Goal: Task Accomplishment & Management: Use online tool/utility

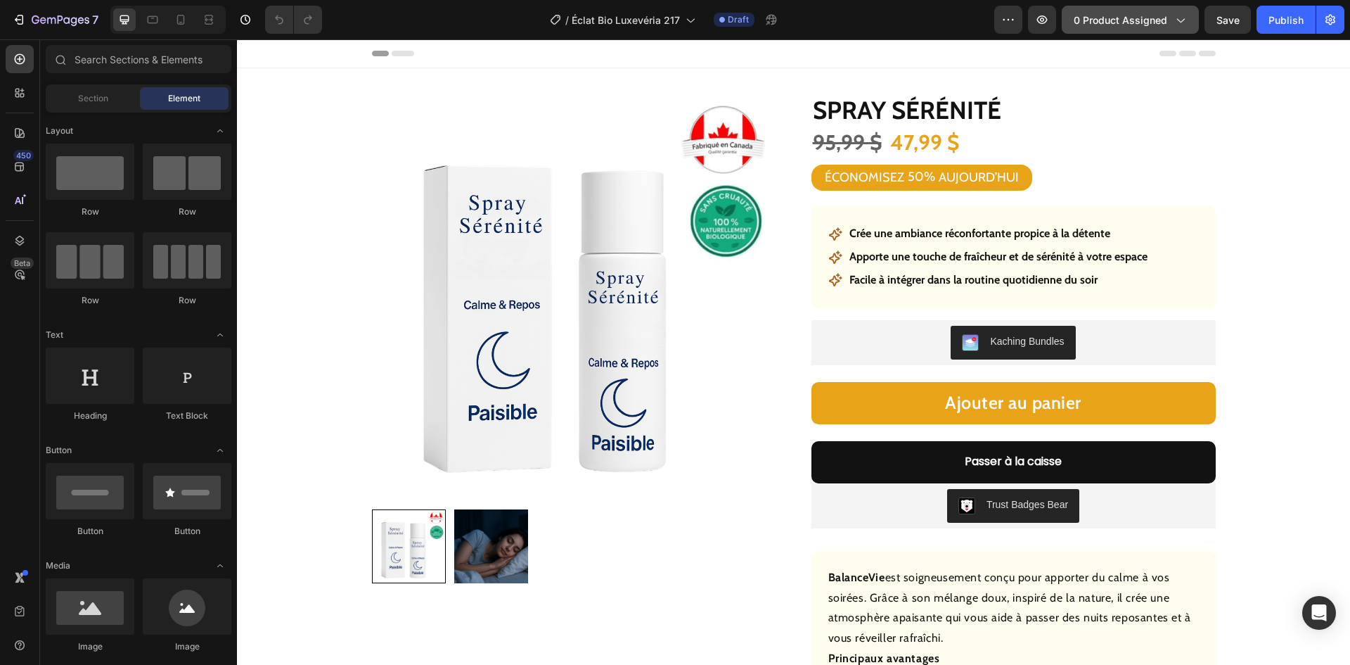
click at [1143, 13] on span "0 product assigned" at bounding box center [1121, 20] width 94 height 15
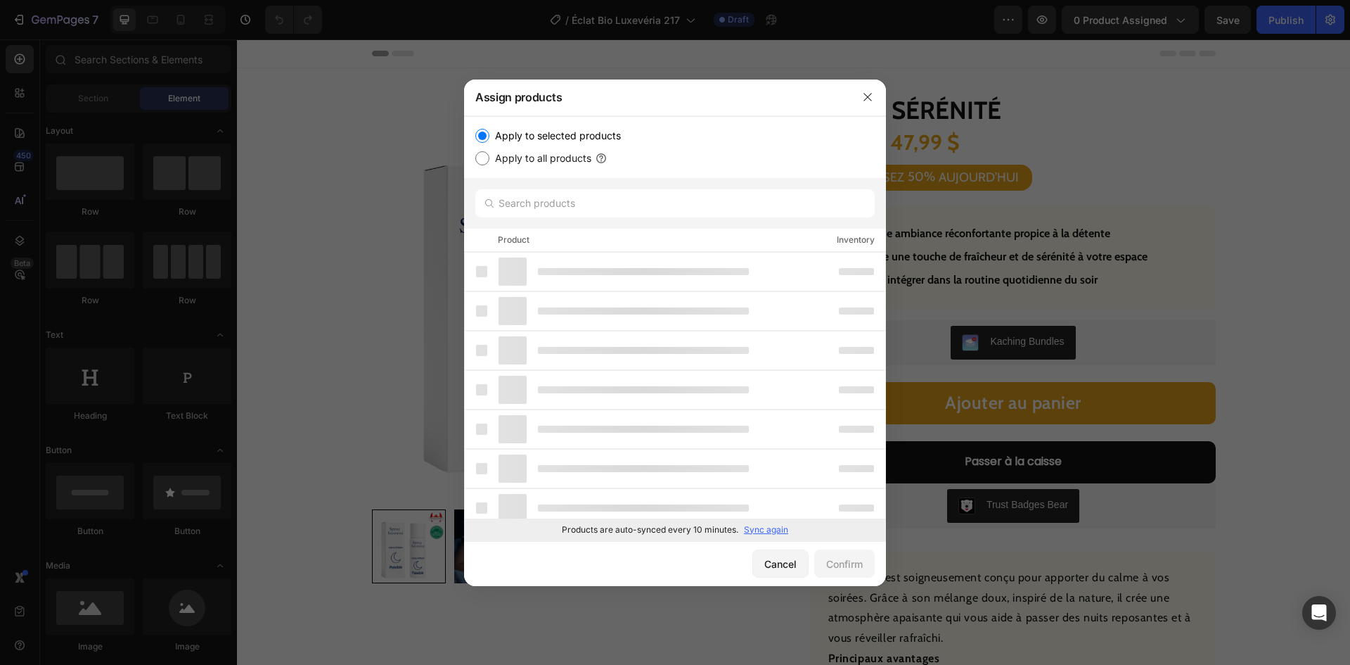
click at [771, 527] on p "Sync again" at bounding box center [766, 529] width 44 height 13
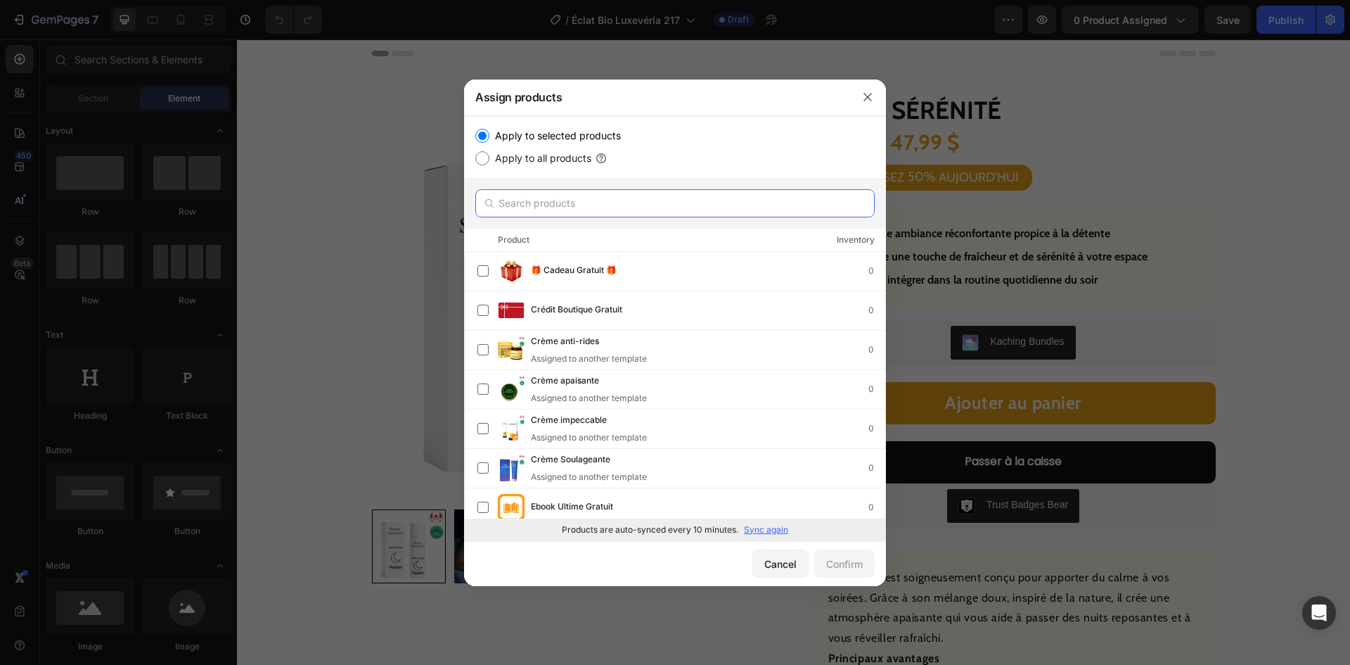
click at [634, 198] on input "text" at bounding box center [674, 203] width 399 height 28
paste input "Sérum anti-rides"
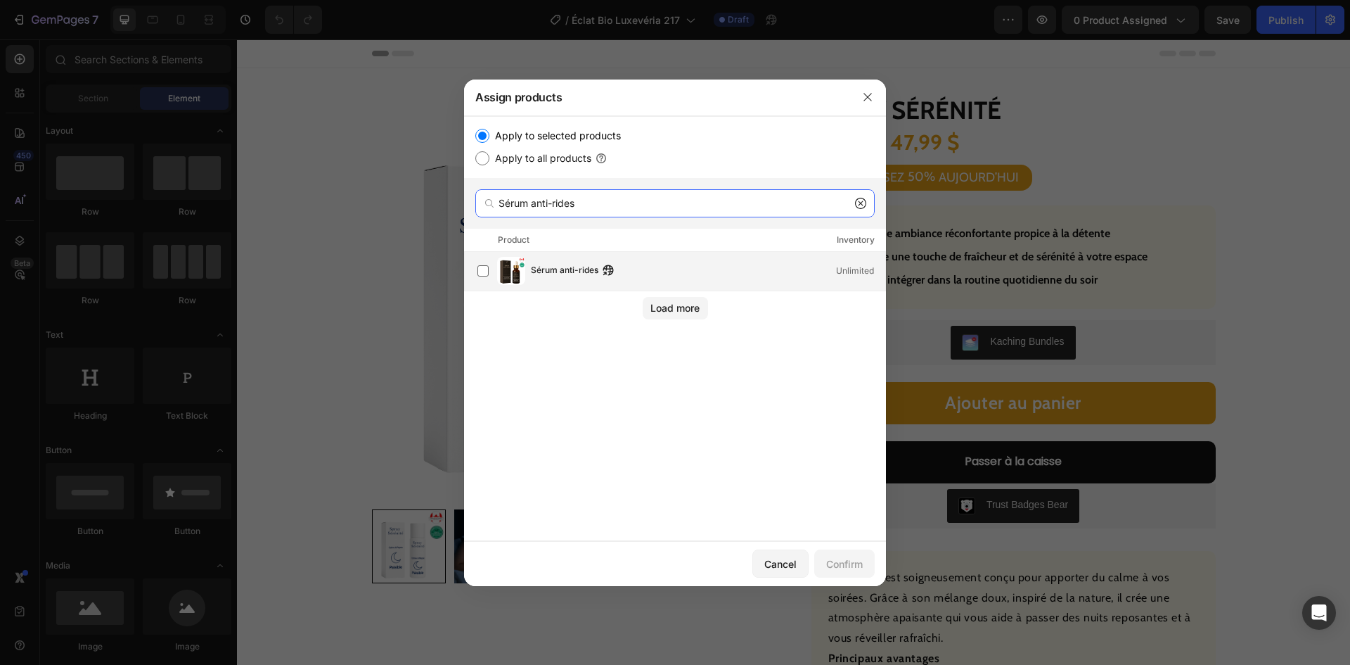
type input "Sérum anti-rides"
click at [555, 280] on div "Sérum anti-rides Unlimited" at bounding box center [682, 271] width 408 height 28
click at [843, 558] on div "Confirm" at bounding box center [844, 563] width 37 height 15
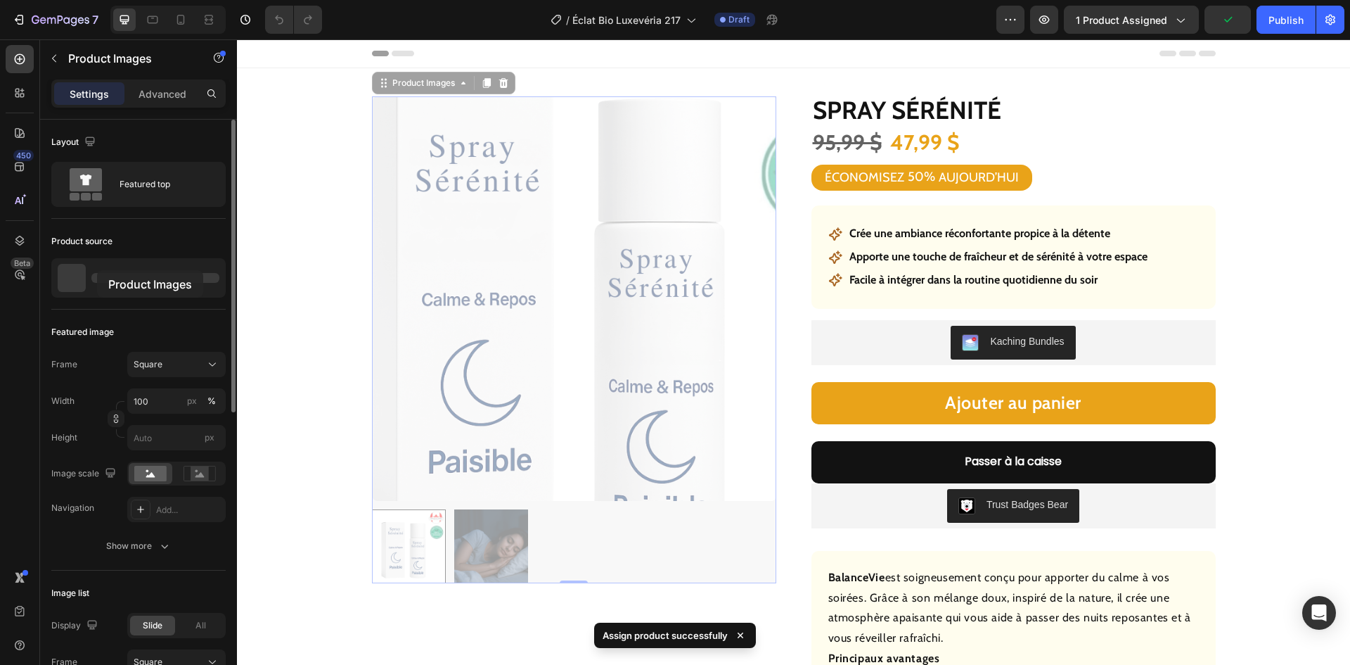
click at [96, 267] on div at bounding box center [138, 277] width 174 height 39
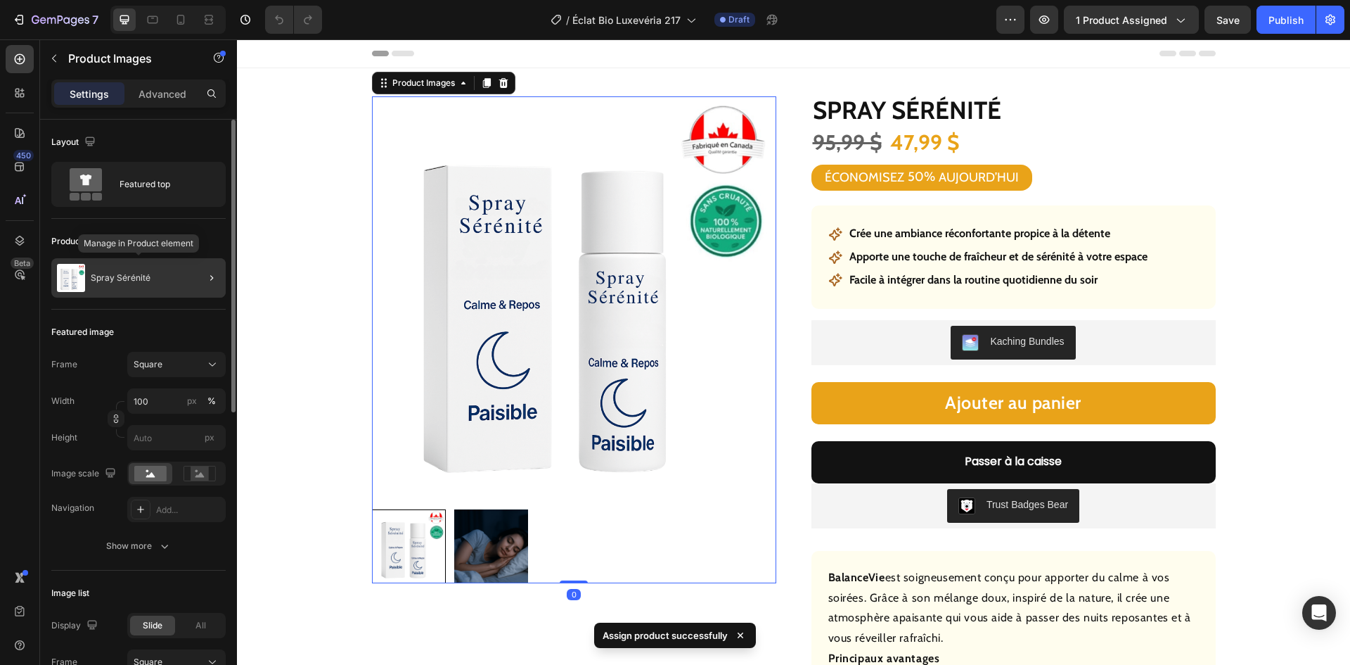
click at [129, 268] on div "Spray Sérénité" at bounding box center [138, 277] width 174 height 39
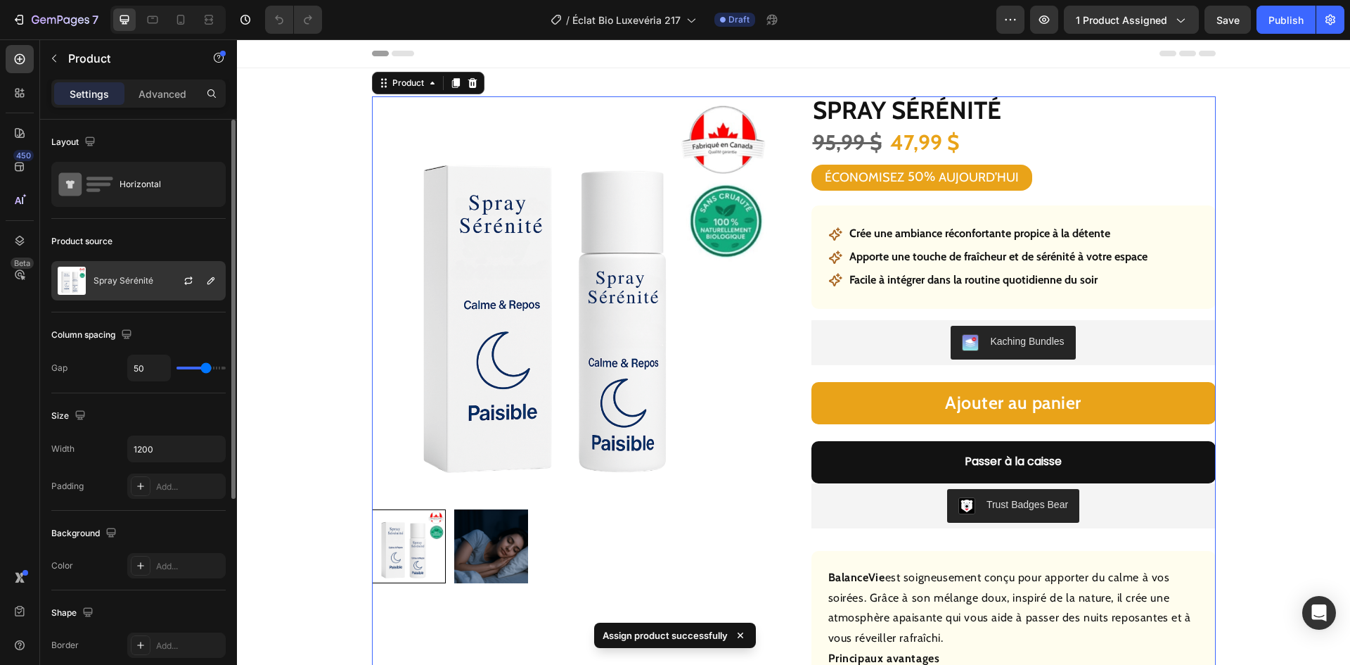
click at [126, 270] on div "Spray Sérénité" at bounding box center [138, 280] width 174 height 39
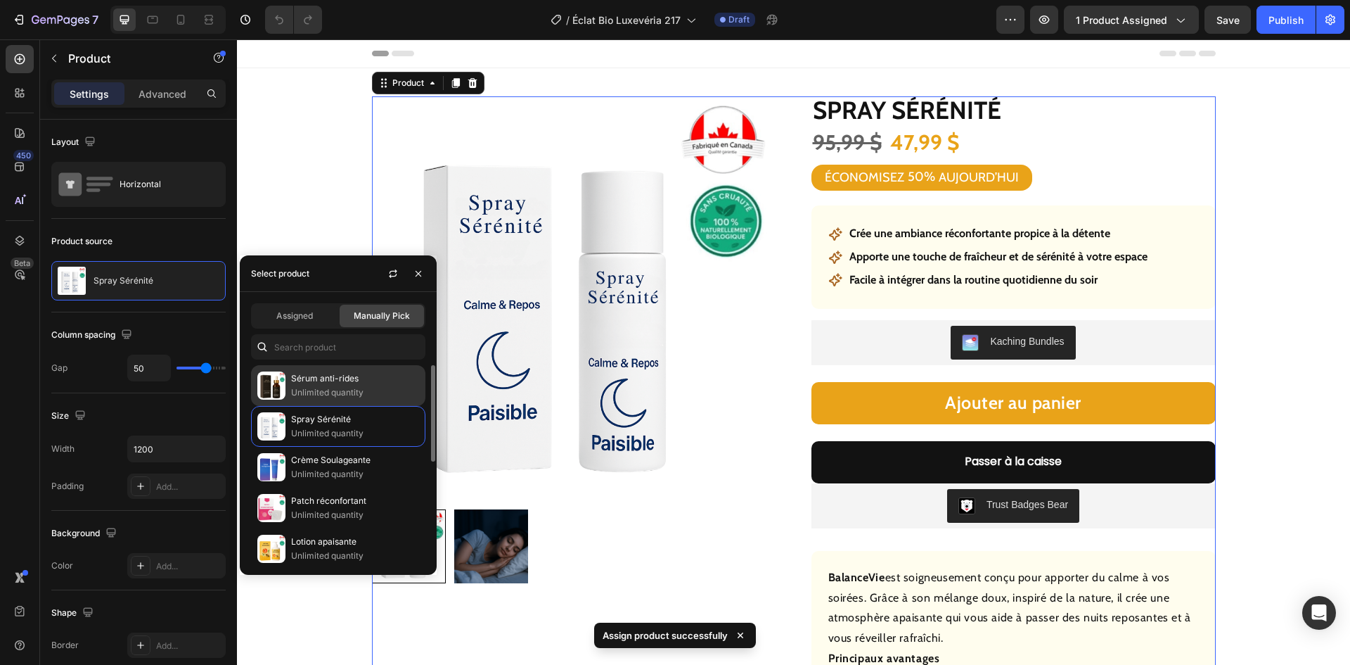
click at [303, 373] on p "Sérum anti-rides" at bounding box center [355, 378] width 128 height 14
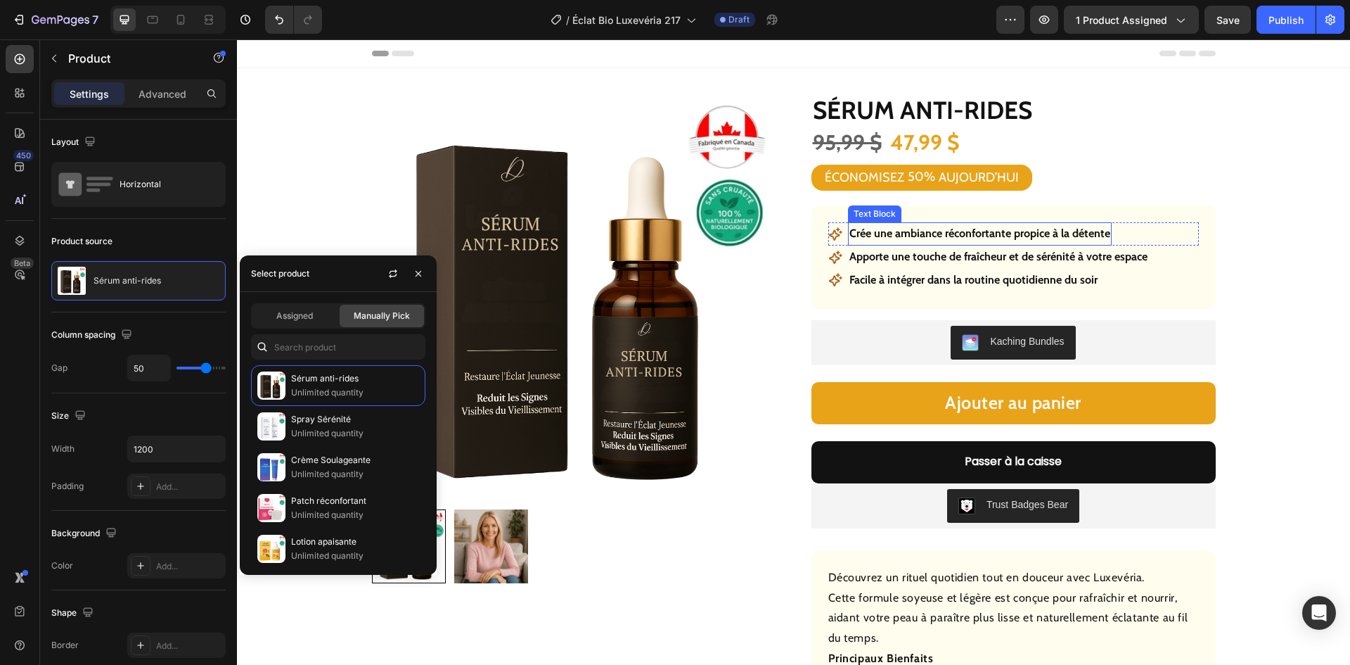
click at [939, 231] on p "Crée une ambiance réconfortante propice à la détente" at bounding box center [980, 234] width 261 height 20
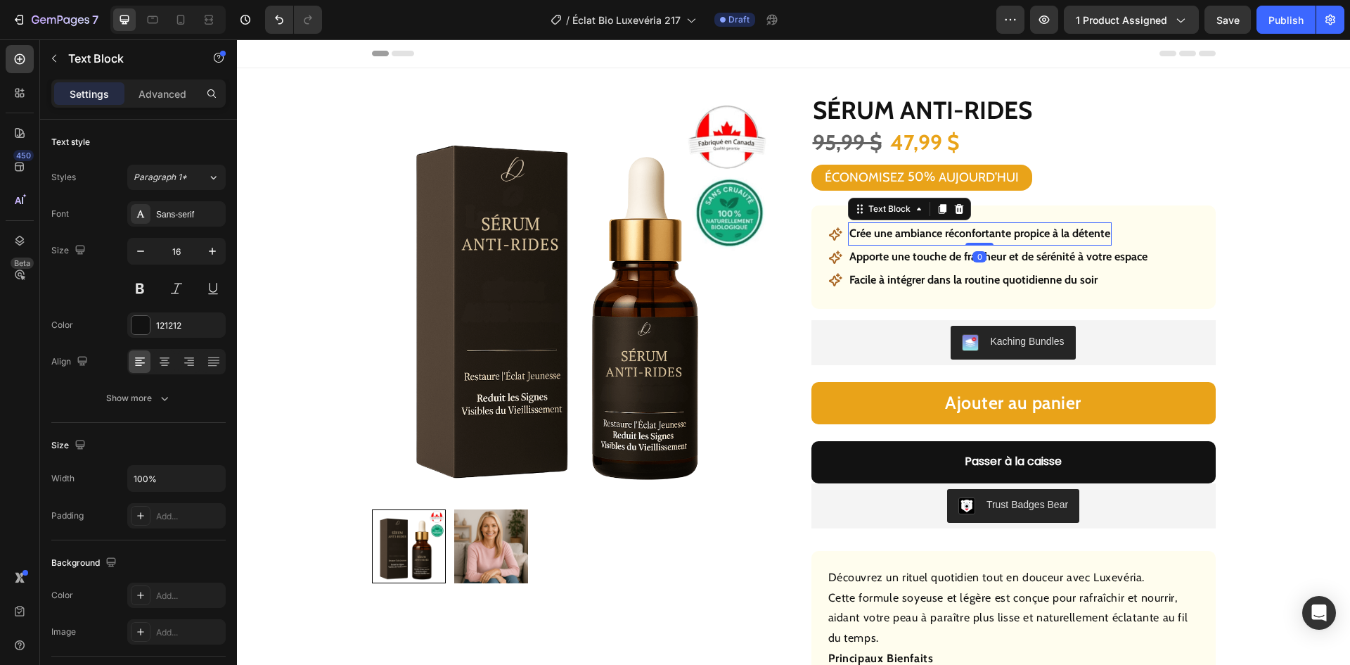
click at [939, 231] on p "Crée une ambiance réconfortante propice à la détente" at bounding box center [980, 234] width 261 height 20
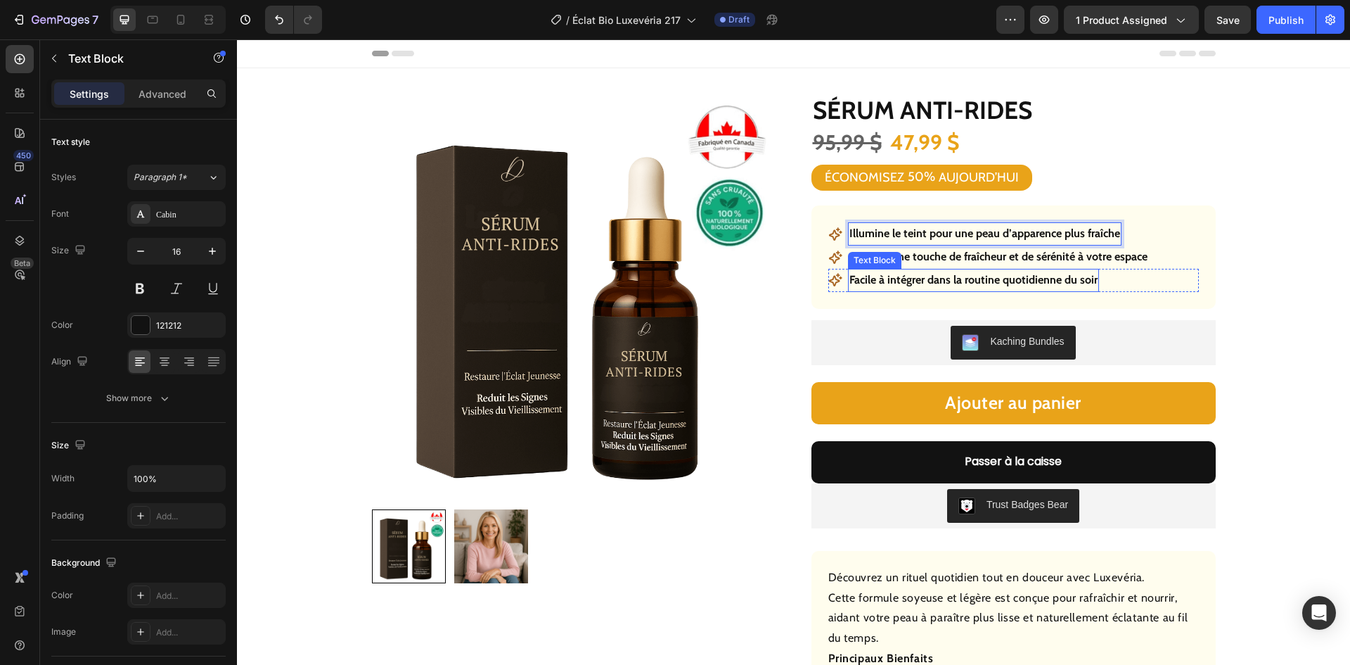
click at [975, 257] on p "Apporte une touche de fraîcheur et de sérénité à votre espace" at bounding box center [999, 257] width 298 height 20
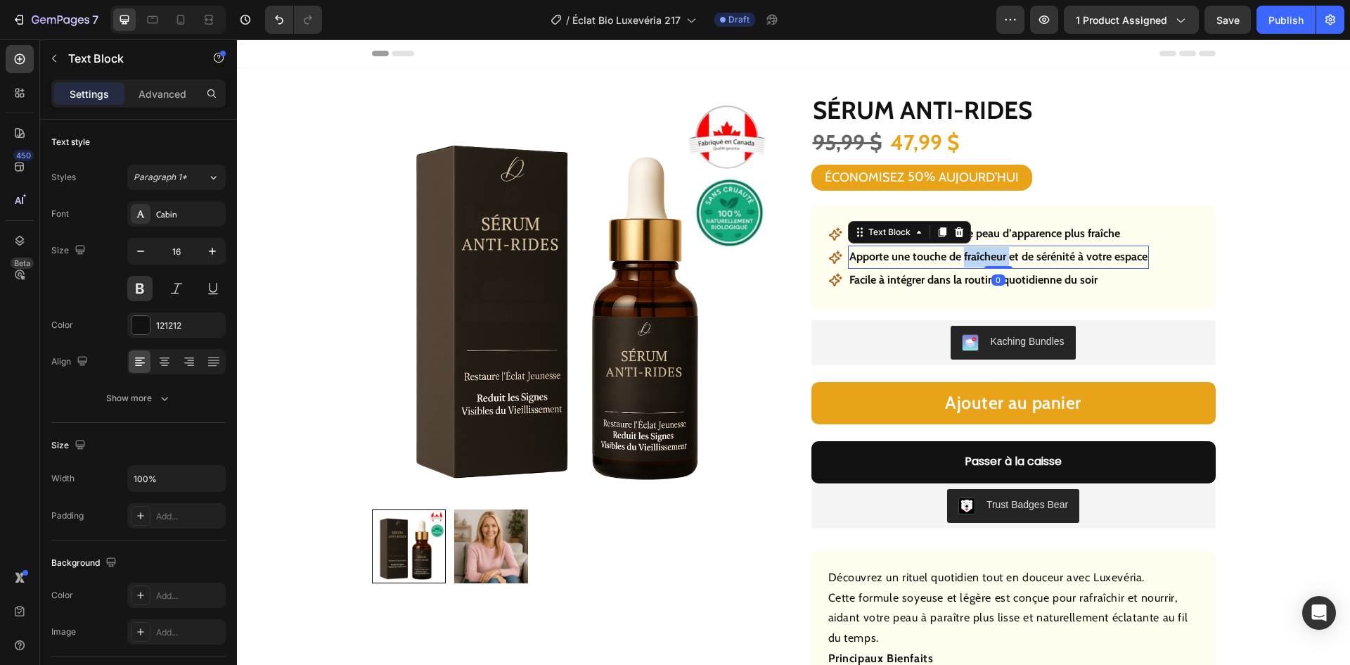
click at [975, 257] on p "Apporte une touche de fraîcheur et de sérénité à votre espace" at bounding box center [999, 257] width 298 height 20
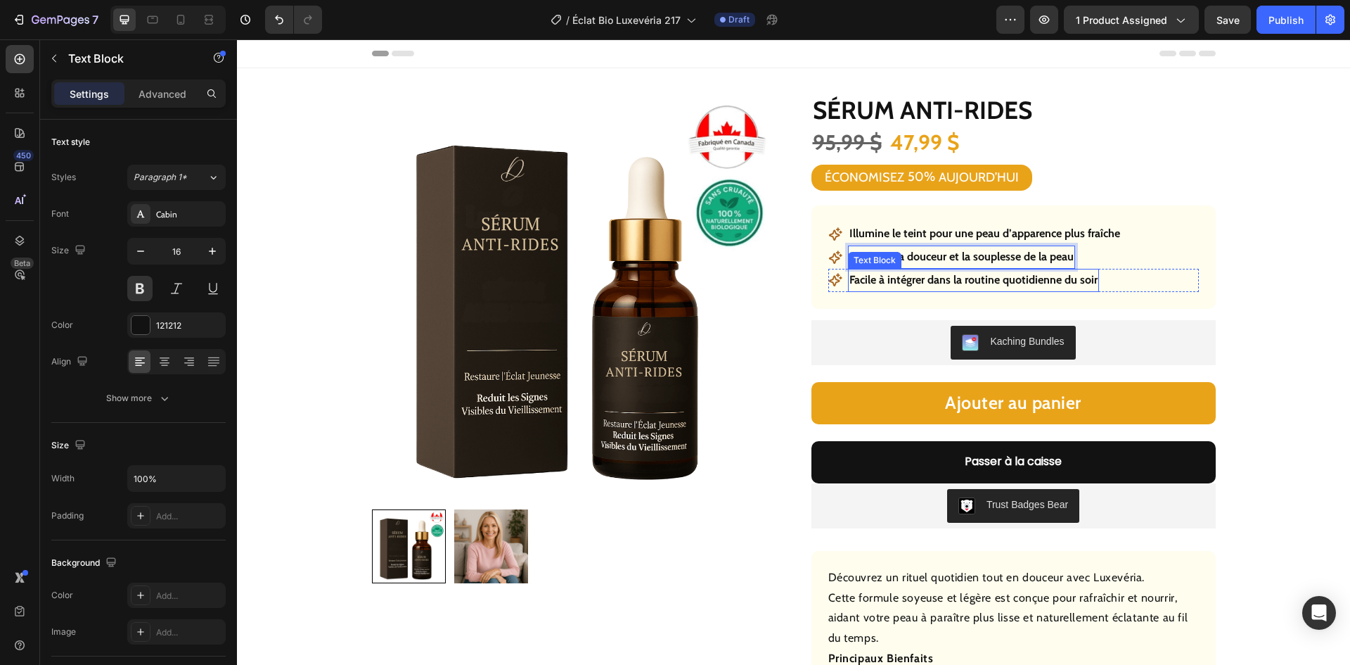
click at [959, 279] on p "Facile à intégrer dans la routine quotidienne du soir" at bounding box center [974, 280] width 248 height 20
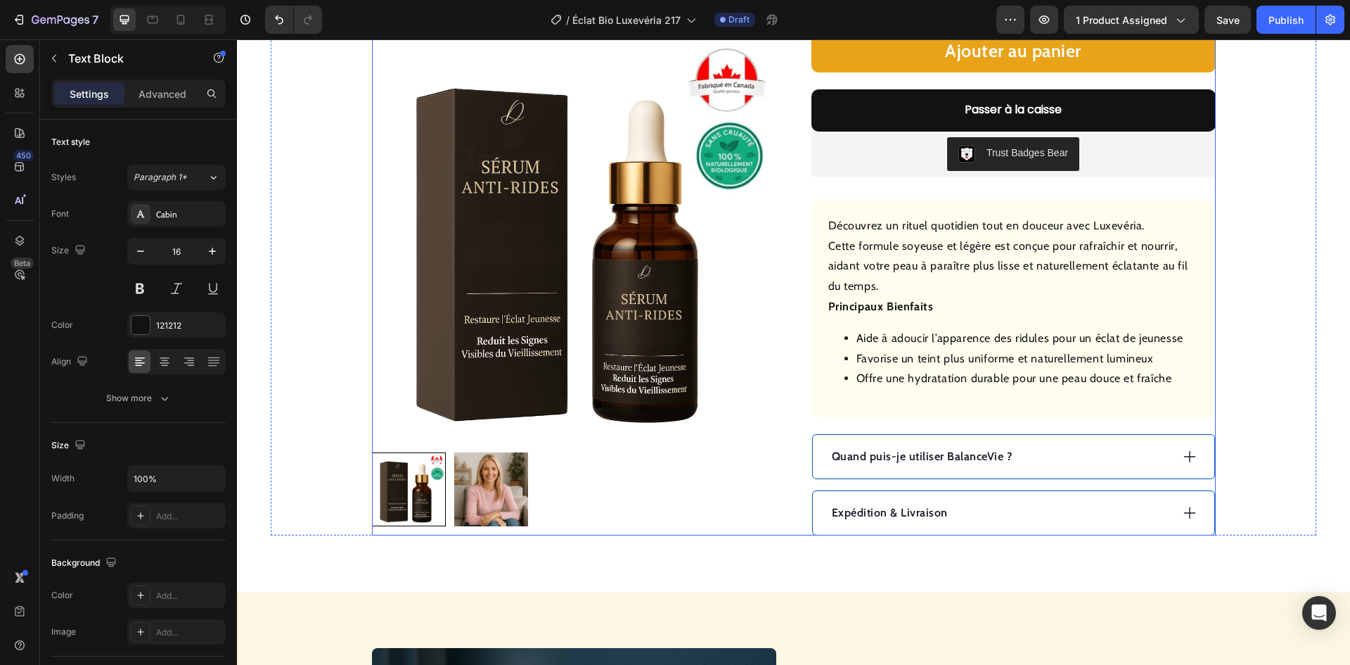
scroll to position [492, 0]
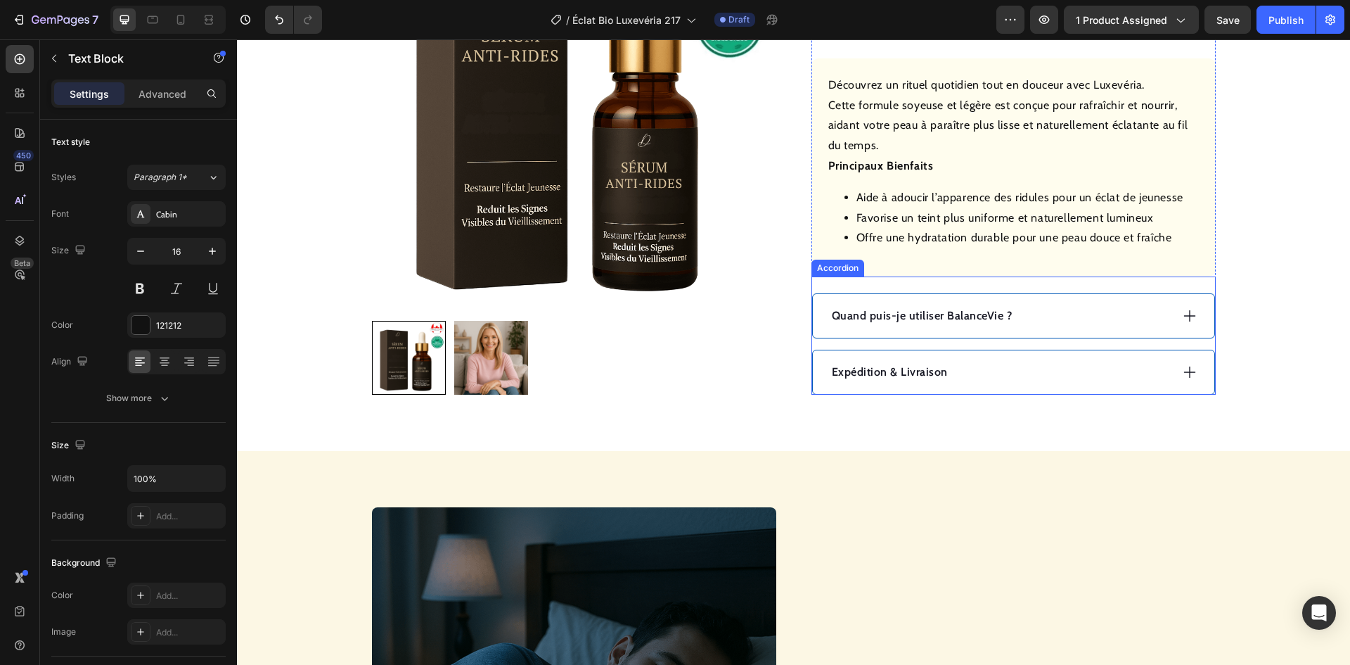
click at [1049, 318] on div "Quand puis-je utiliser BalanceVie ?" at bounding box center [1000, 315] width 341 height 21
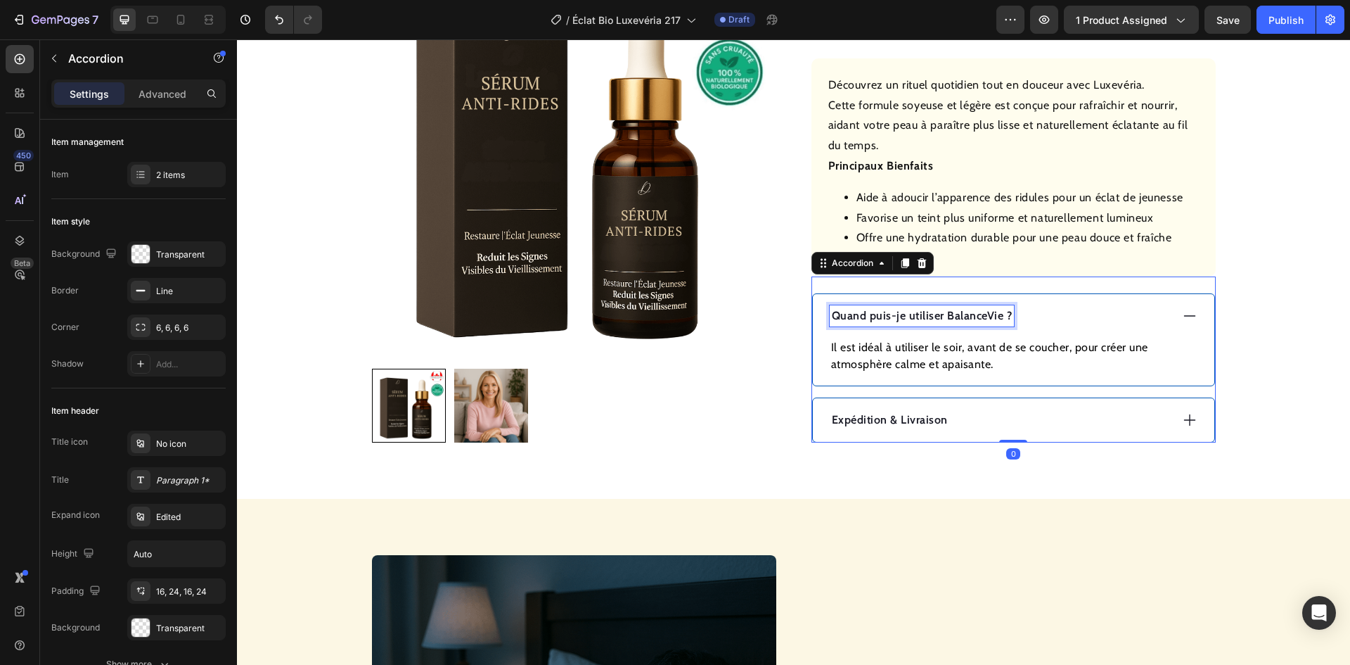
click at [949, 318] on p "Quand puis-je utiliser BalanceVie ?" at bounding box center [922, 315] width 181 height 17
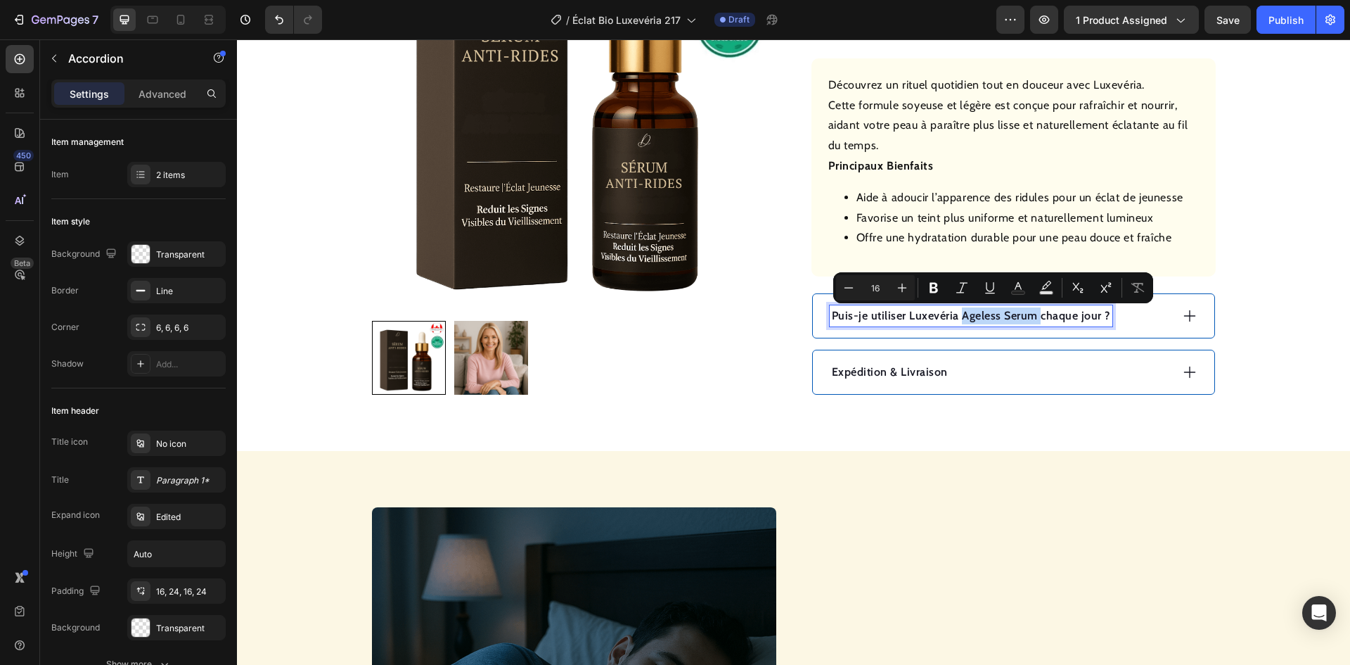
drag, startPoint x: 1034, startPoint y: 314, endPoint x: 958, endPoint y: 320, distance: 76.9
click at [955, 318] on p "Puis-je utiliser Luxevéria Ageless Serum chaque jour ?" at bounding box center [971, 315] width 278 height 17
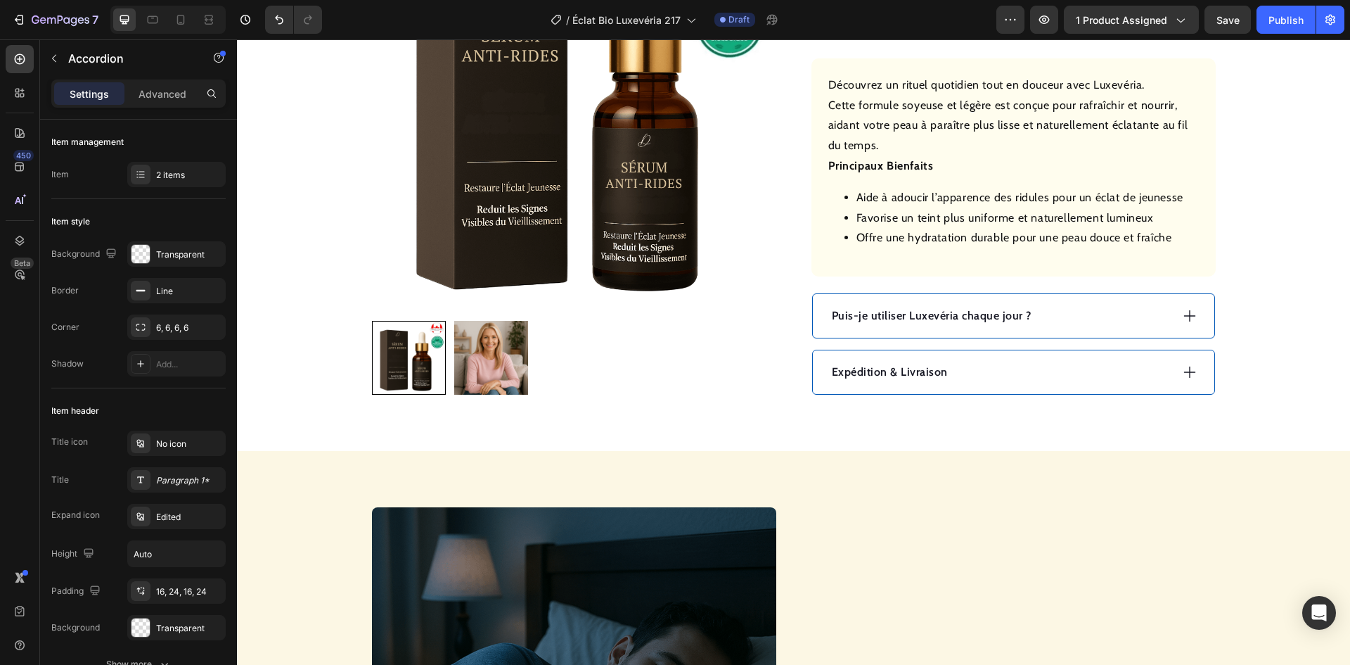
click at [1085, 307] on div "Puis-je utiliser Luxevéria chaque jour ?" at bounding box center [1000, 315] width 341 height 21
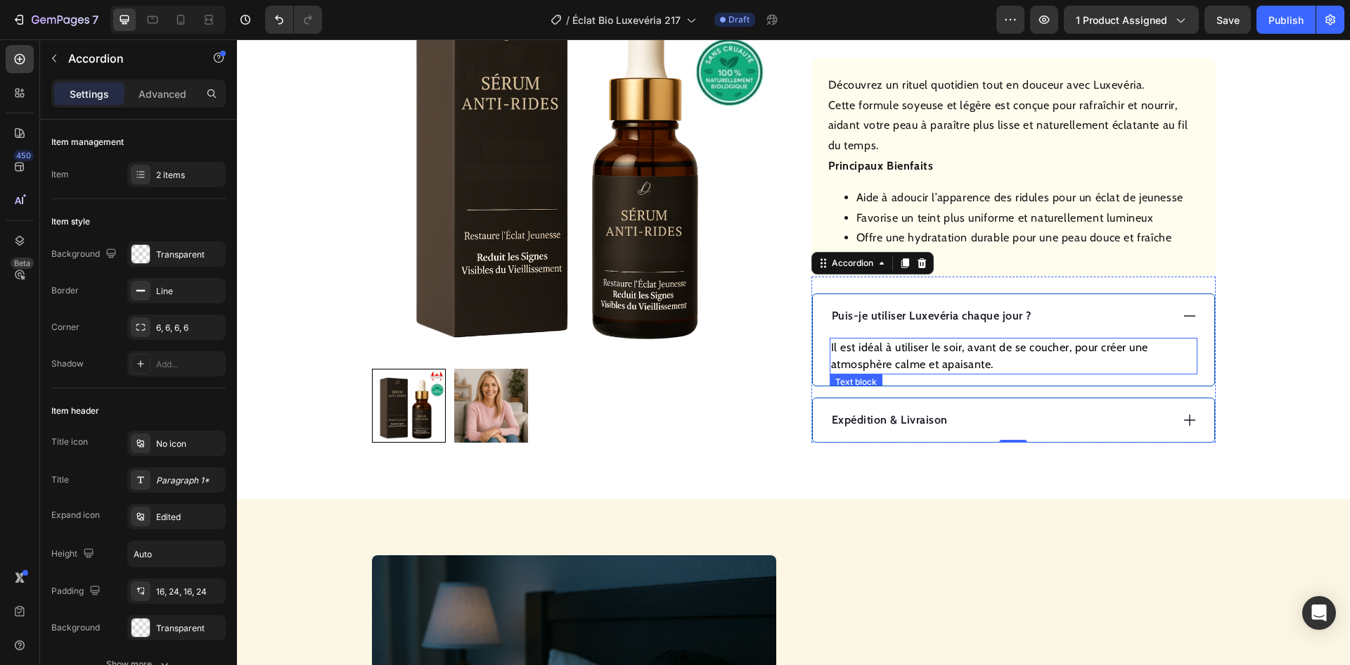
click at [959, 343] on p "Il est idéal à utiliser le soir, avant de se coucher, pour créer une atmosphère…" at bounding box center [1013, 356] width 365 height 34
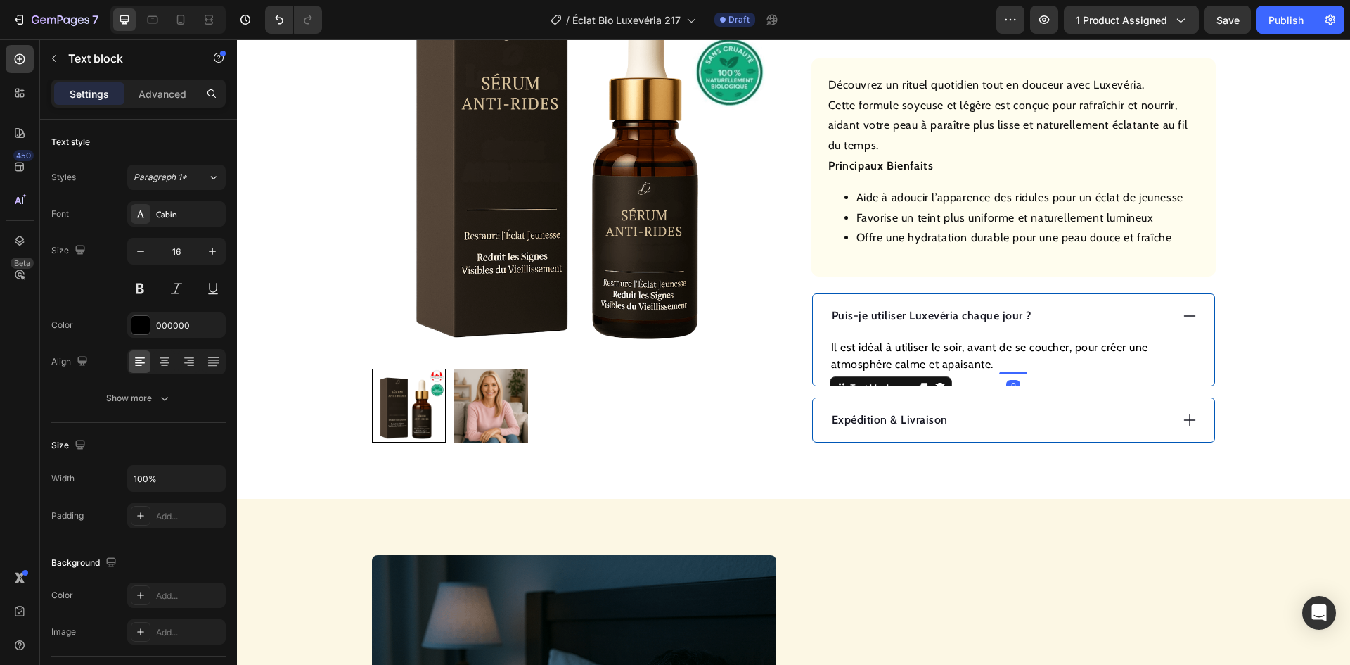
click at [949, 348] on p "Il est idéal à utiliser le soir, avant de se coucher, pour créer une atmosphère…" at bounding box center [1013, 356] width 365 height 34
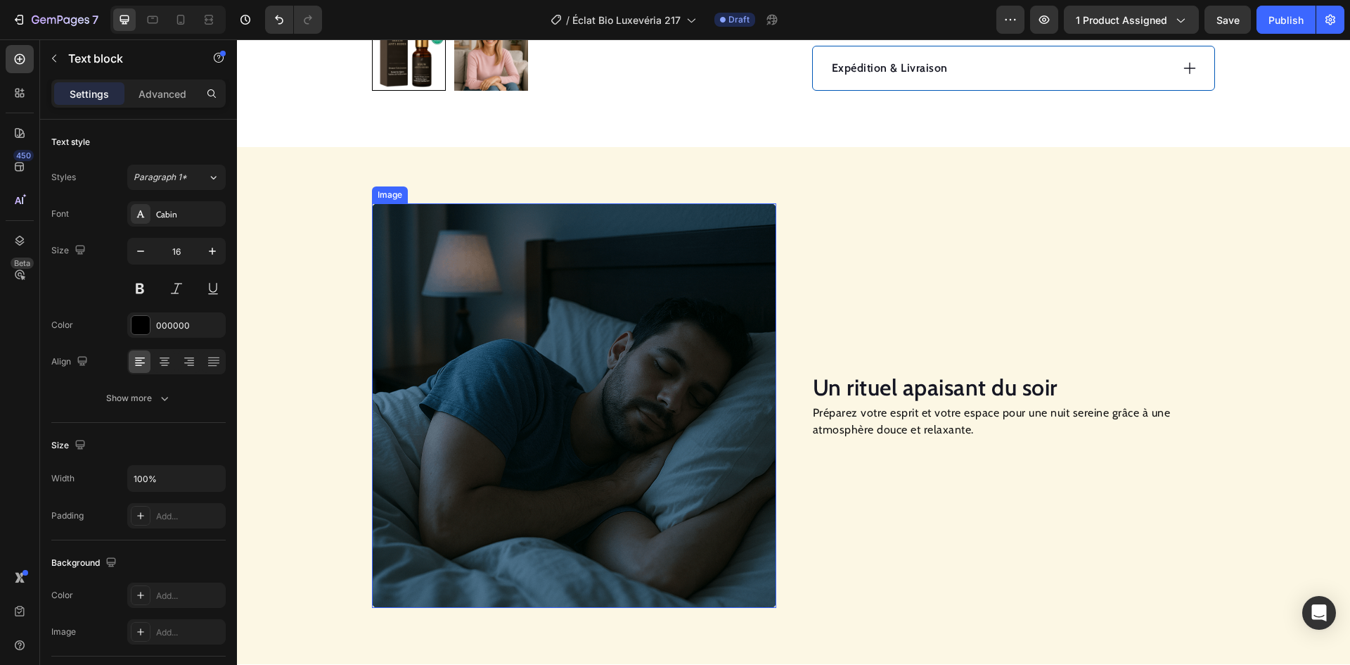
scroll to position [985, 0]
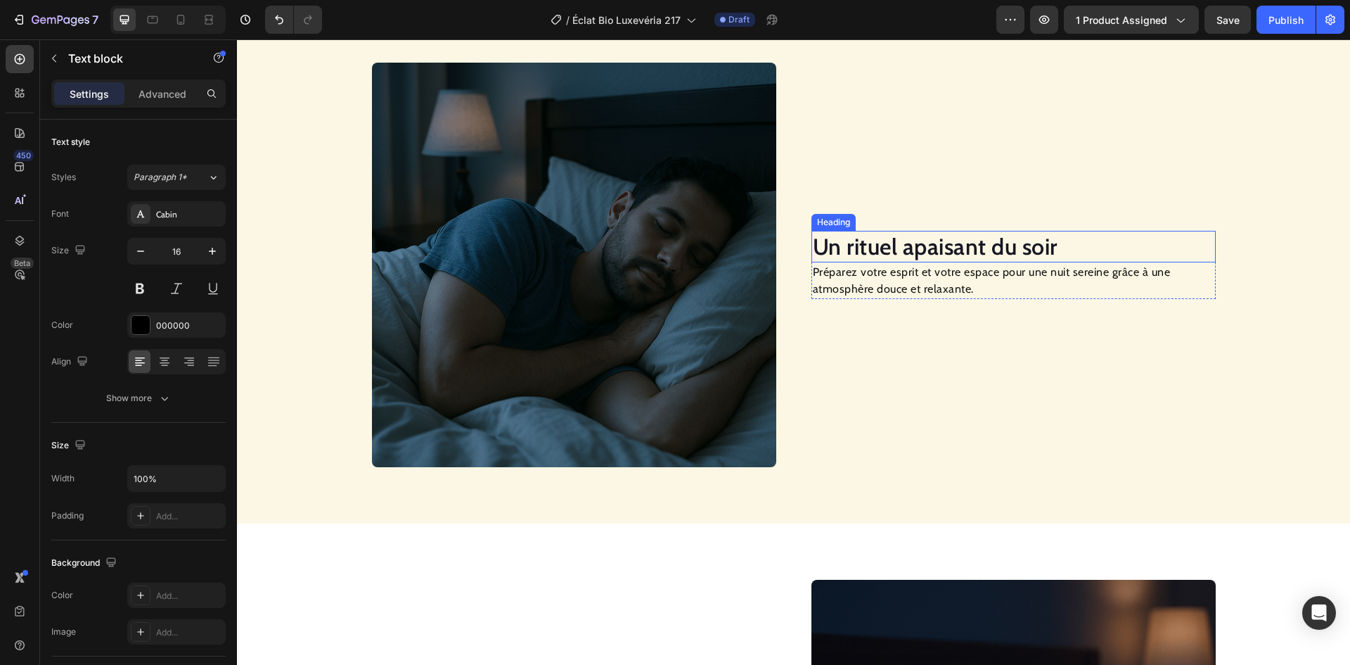
click at [887, 250] on h2 "Un rituel apaisant du soir" at bounding box center [1014, 247] width 404 height 32
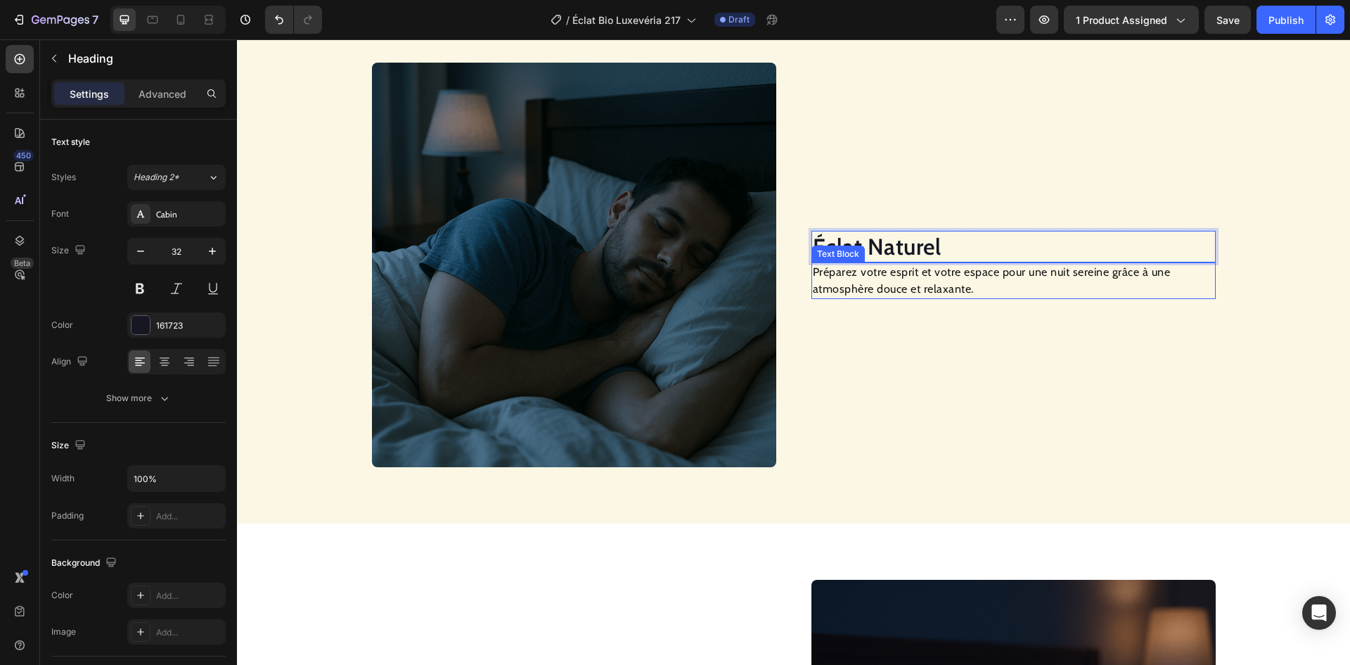
click at [889, 288] on p "Préparez votre esprit et votre espace pour une nuit sereine grâce à une atmosph…" at bounding box center [1014, 281] width 402 height 34
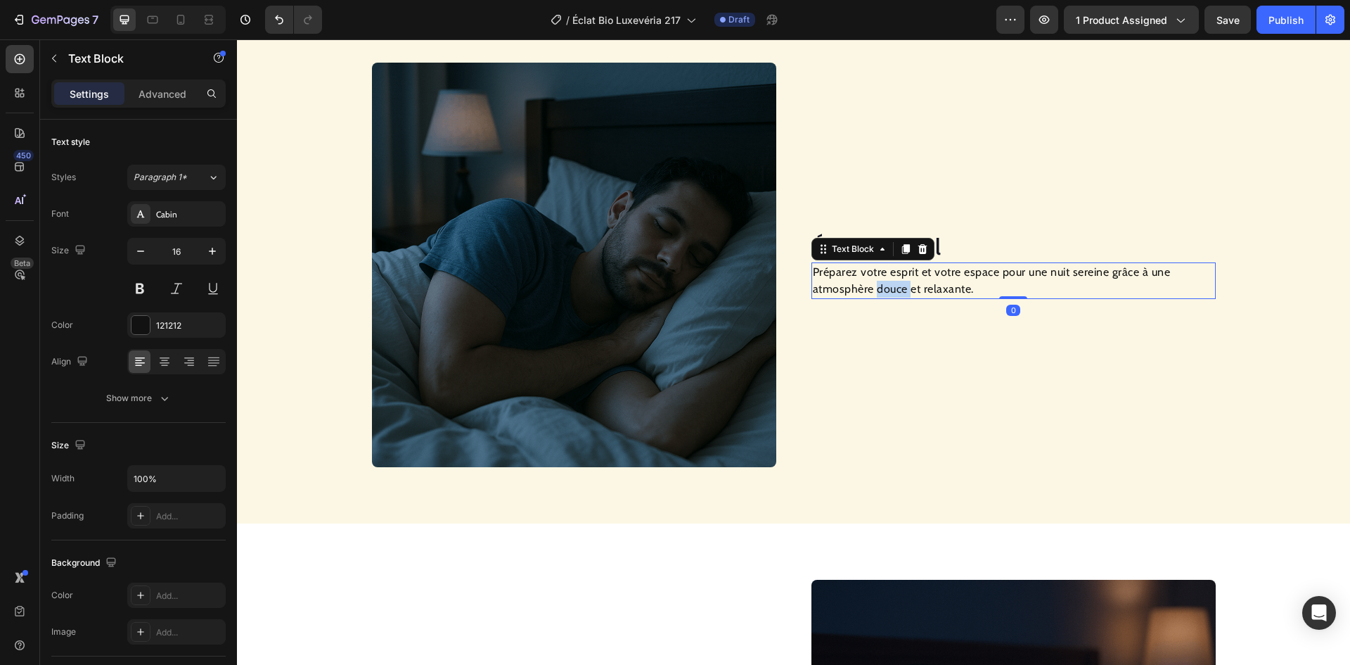
click at [889, 288] on p "Préparez votre esprit et votre espace pour une nuit sereine grâce à une atmosph…" at bounding box center [1014, 281] width 402 height 34
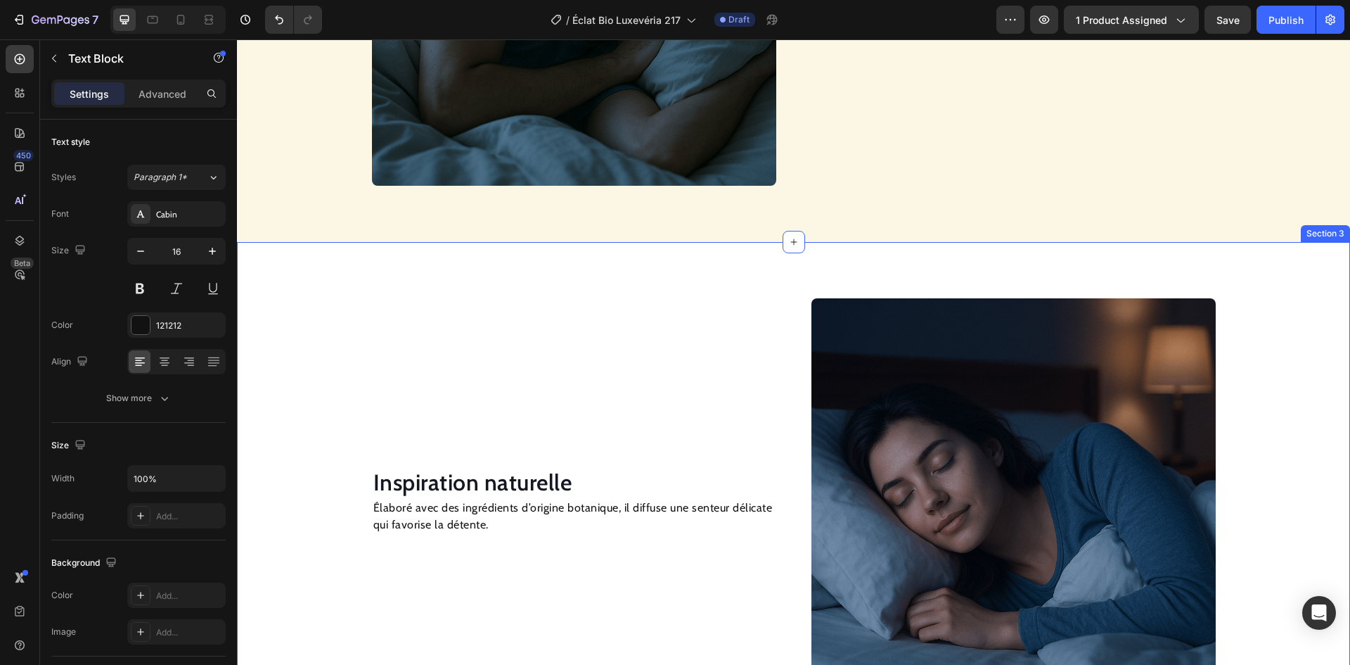
scroll to position [1407, 0]
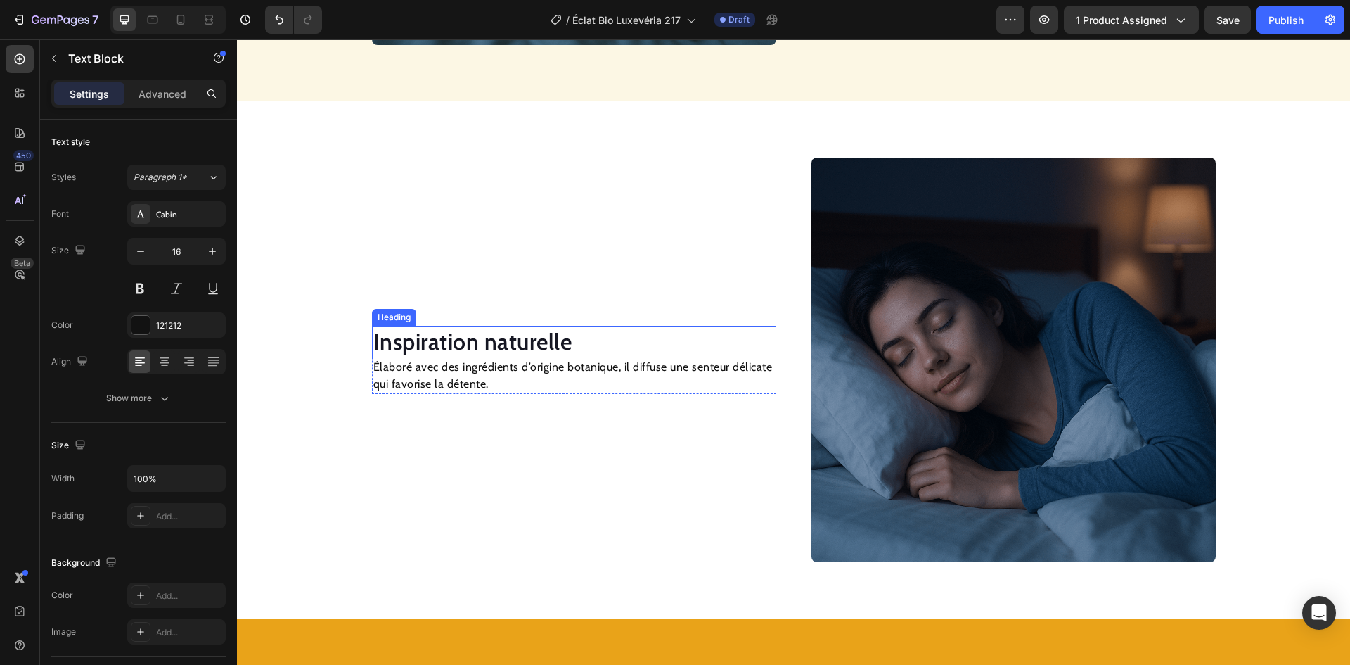
click at [456, 345] on h2 "Inspiration naturelle" at bounding box center [574, 342] width 404 height 32
click at [442, 373] on p "Élaboré avec des ingrédients d’origine botanique, il diffuse une senteur délica…" at bounding box center [574, 376] width 402 height 34
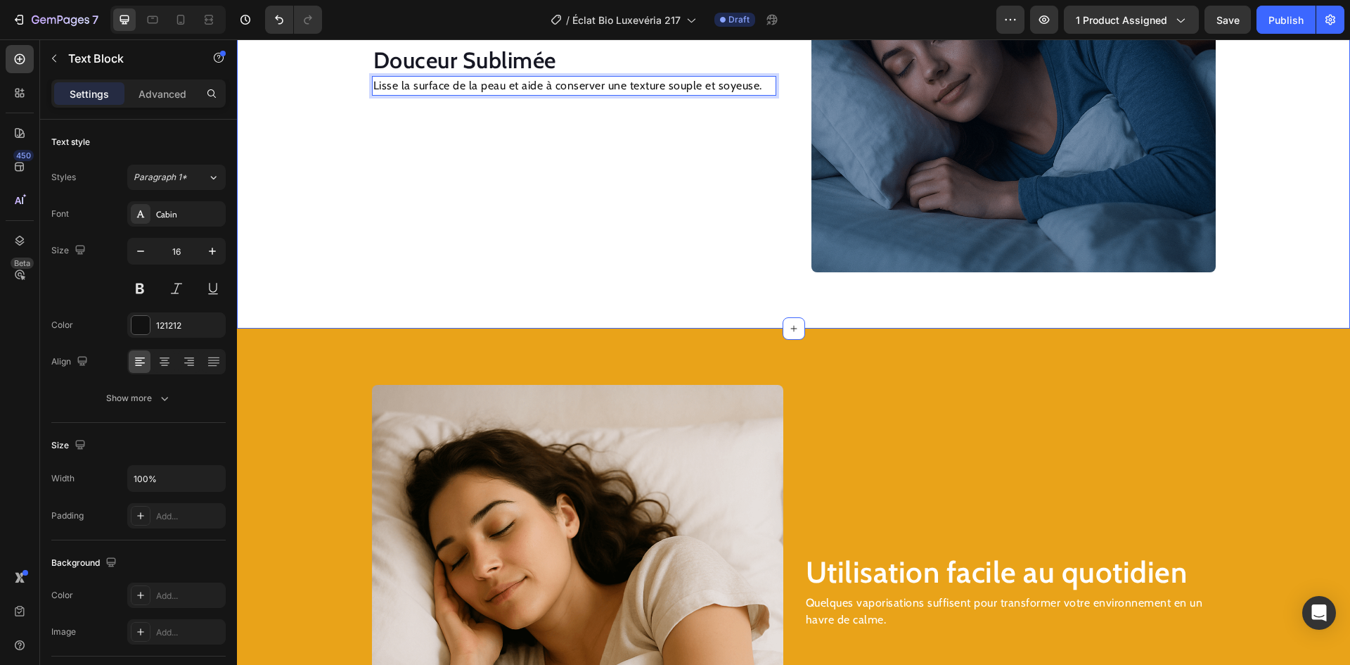
scroll to position [1978, 0]
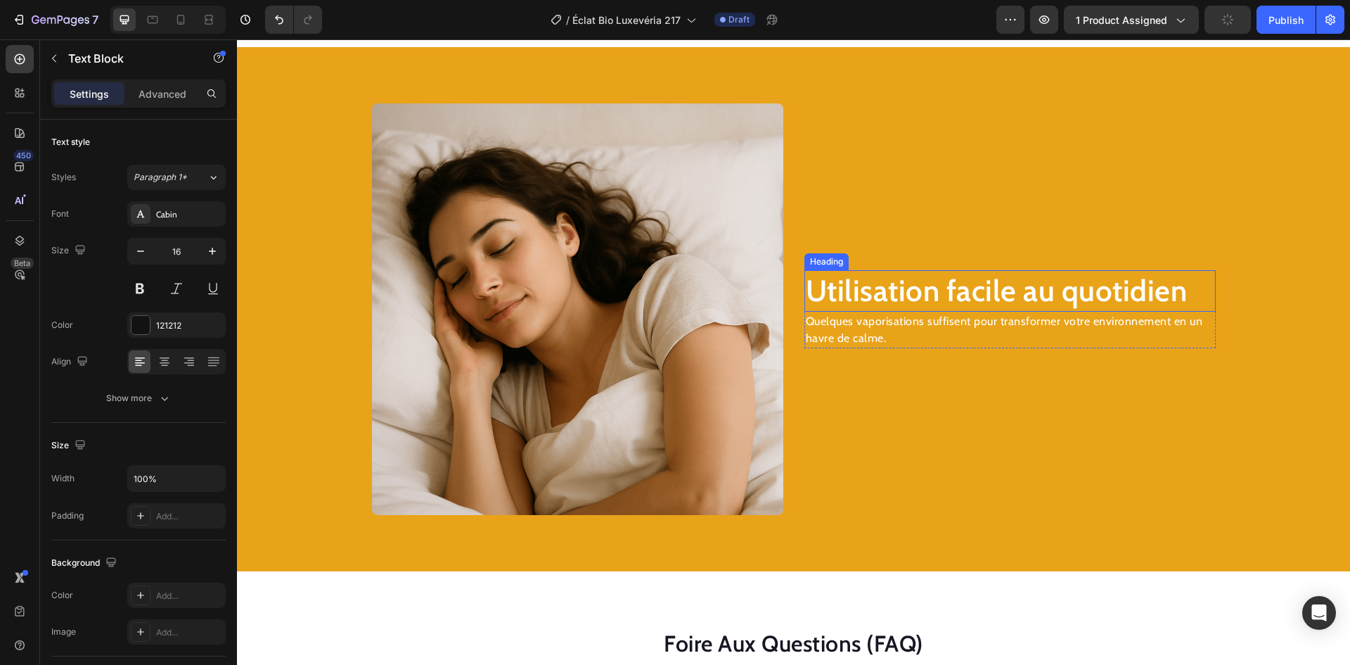
click at [878, 280] on h2 "Utilisation facile au quotidien" at bounding box center [1010, 290] width 411 height 41
click at [870, 291] on h2 "Utilisation facile au quotidien" at bounding box center [1010, 290] width 411 height 41
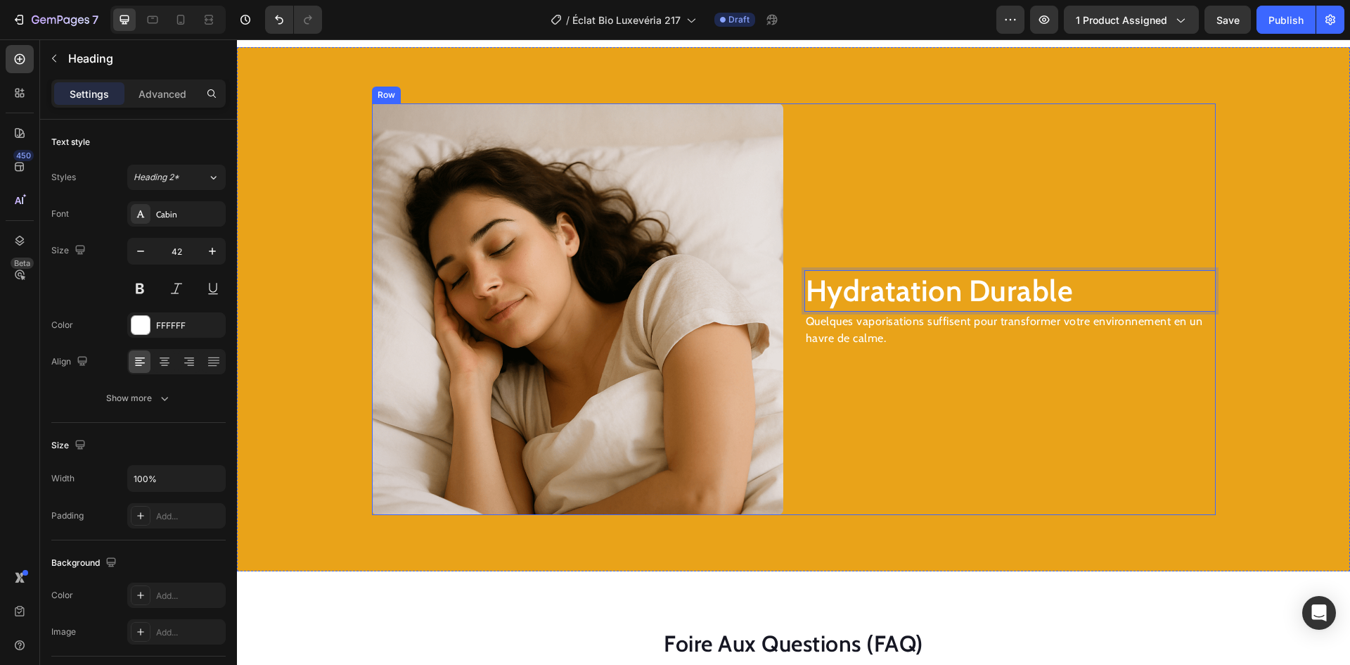
click at [825, 333] on p "Quelques vaporisations suffisent pour transformer votre environnement en un hav…" at bounding box center [1010, 330] width 409 height 34
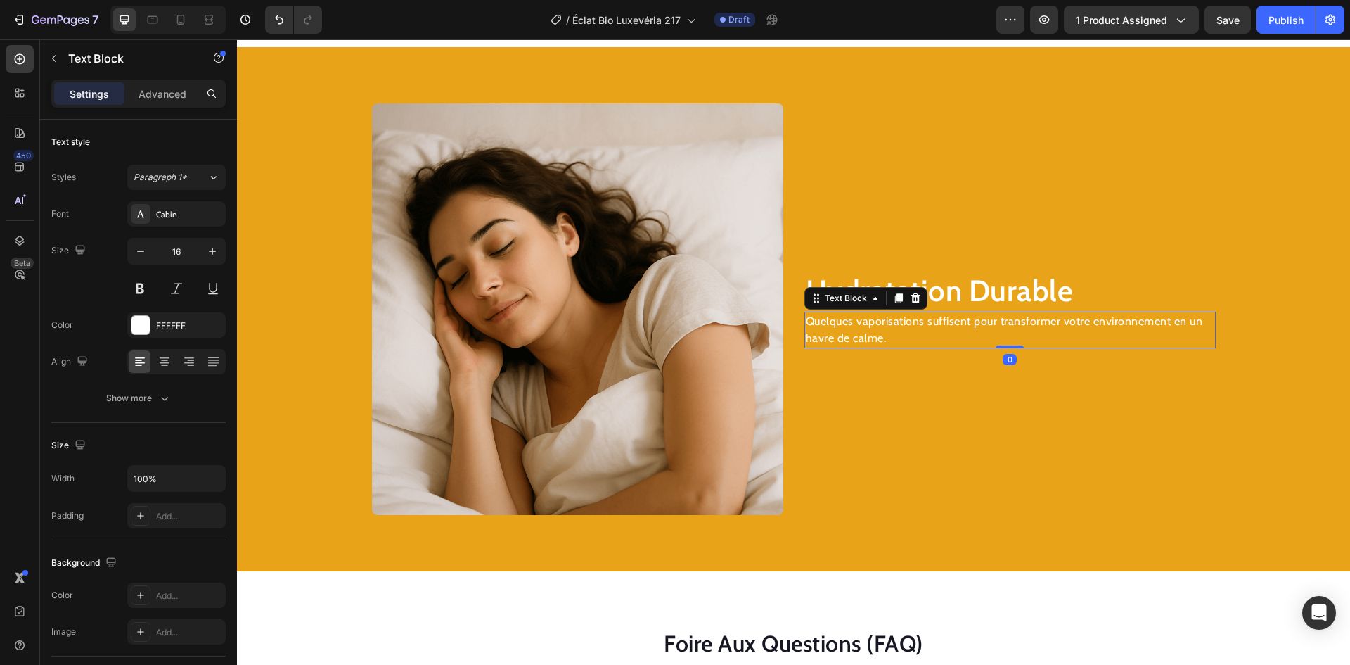
click at [825, 333] on p "Quelques vaporisations suffisent pour transformer votre environnement en un hav…" at bounding box center [1010, 330] width 409 height 34
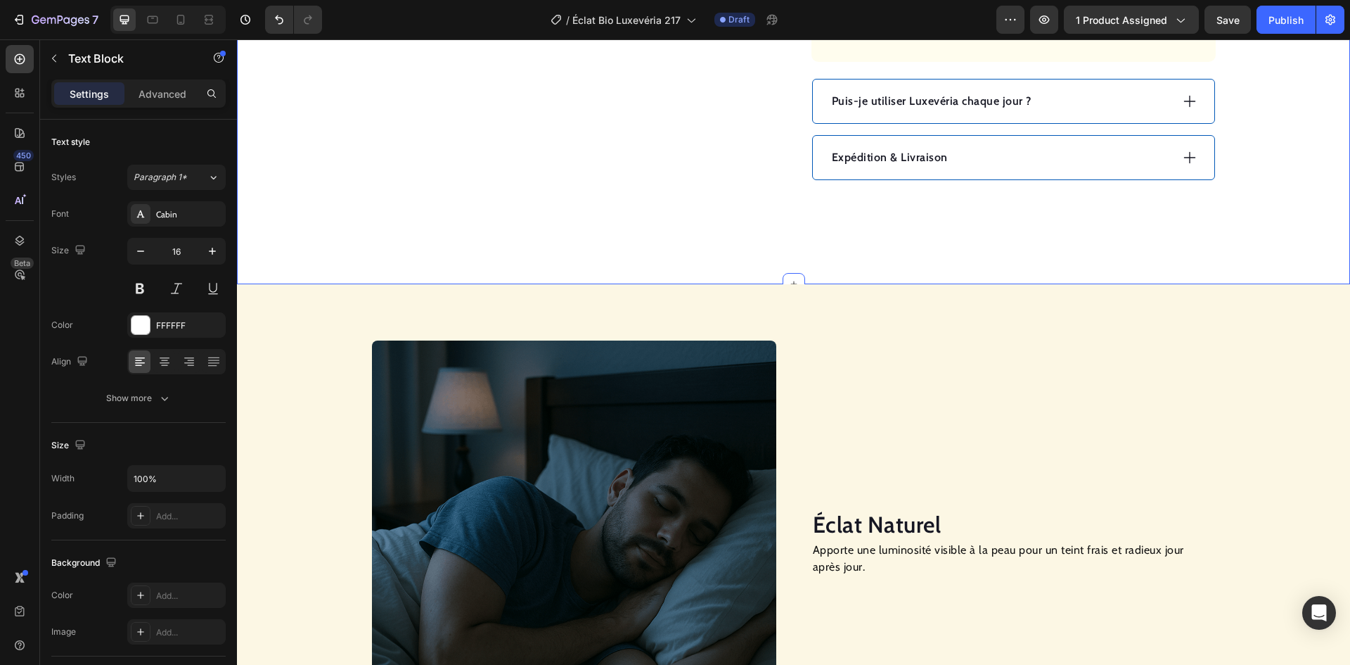
scroll to position [777, 0]
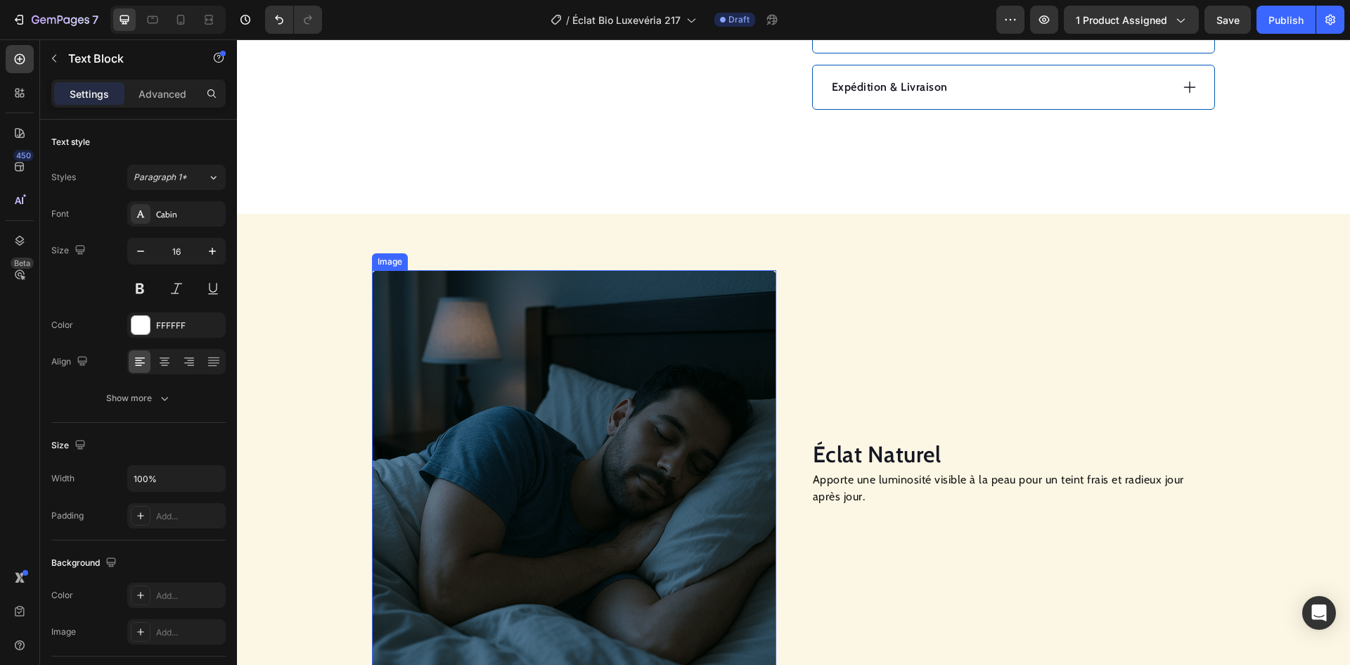
click at [542, 411] on img at bounding box center [574, 472] width 404 height 404
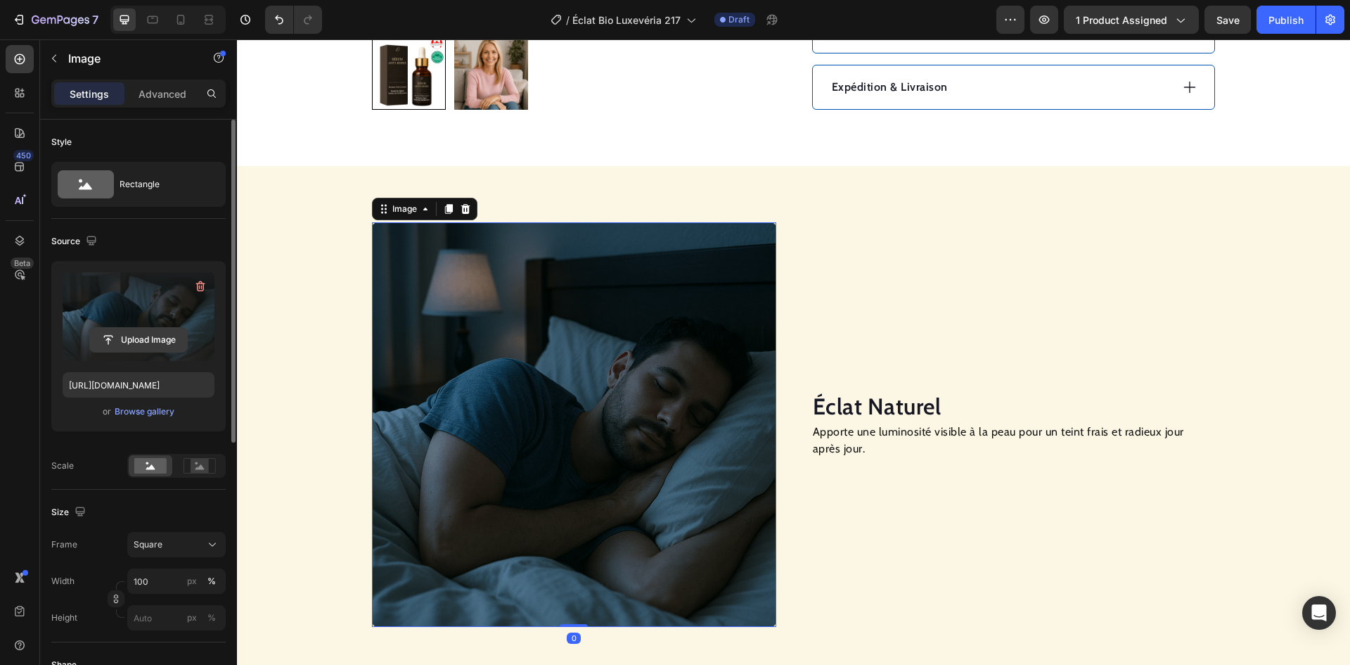
click at [154, 340] on input "file" at bounding box center [138, 340] width 97 height 24
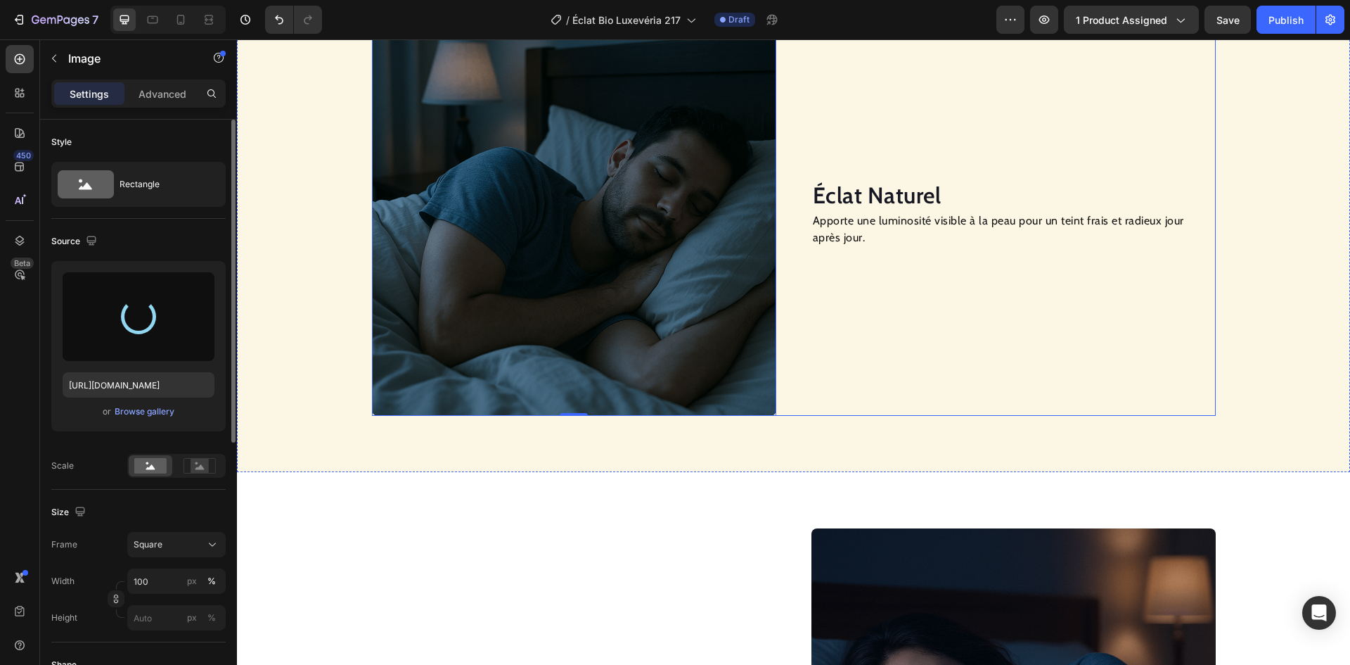
scroll to position [1058, 0]
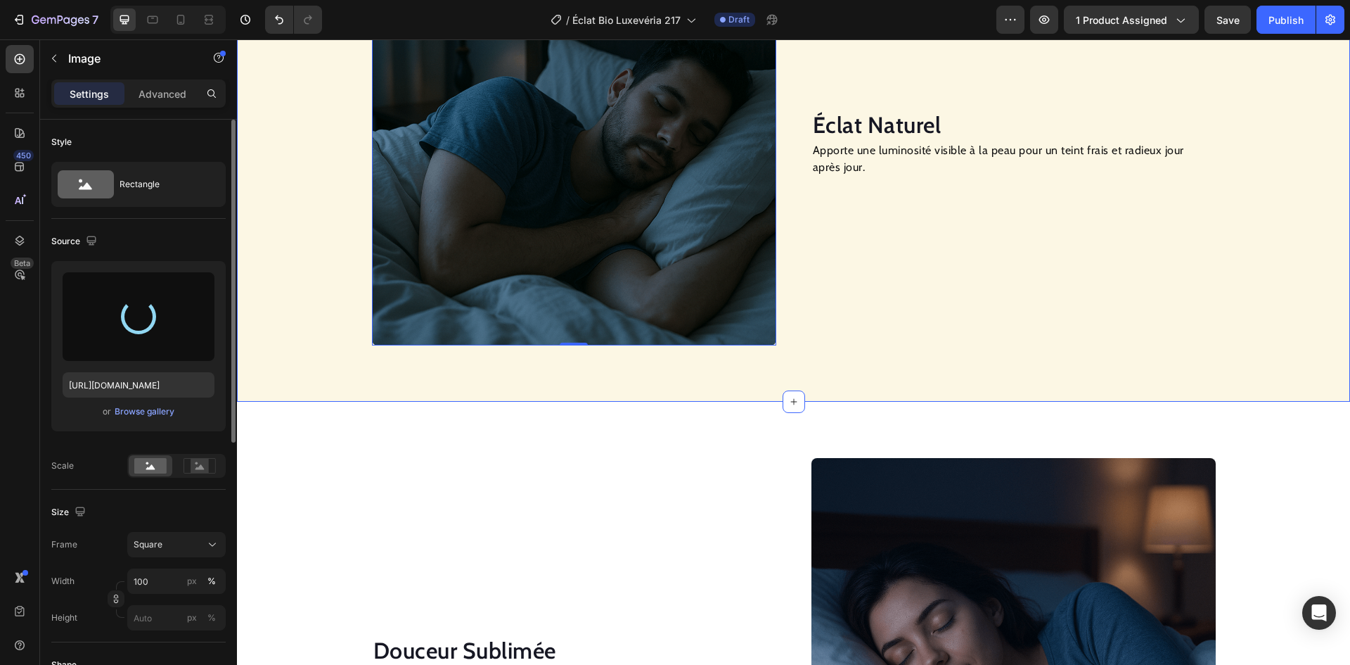
type input "https://cdn.shopify.com/s/files/1/0706/6717/4059/files/gempages_574487270799704…"
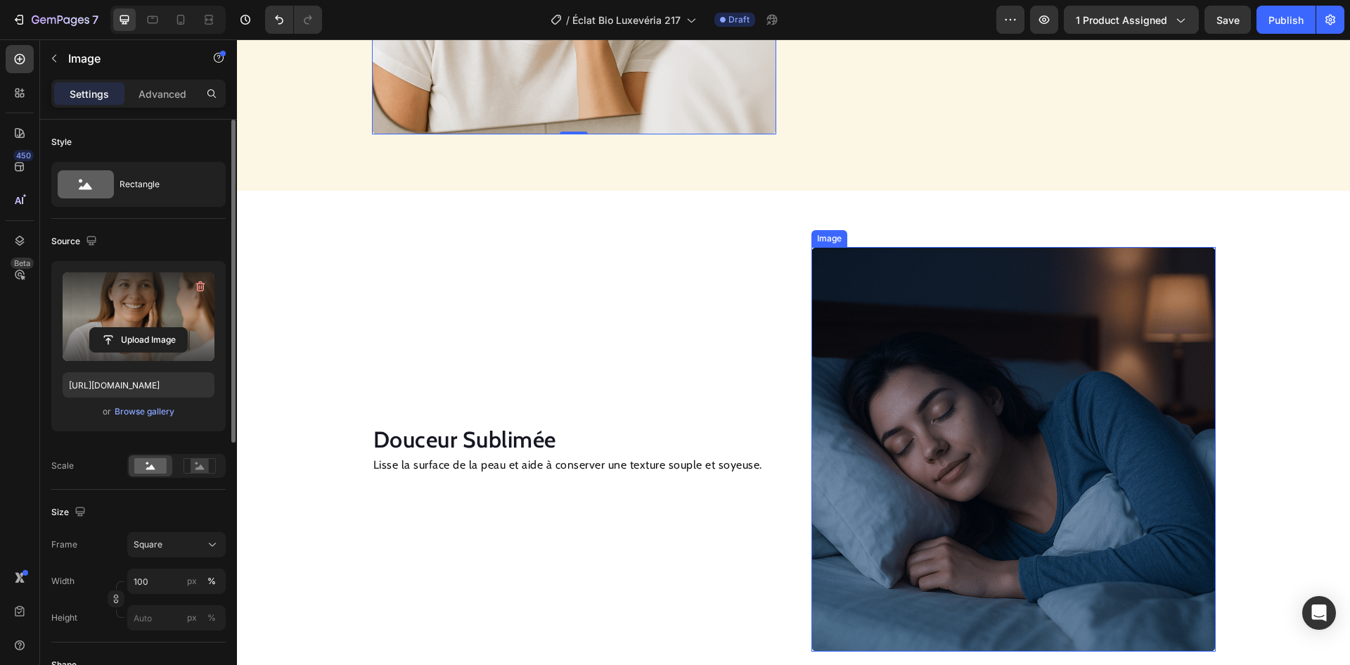
scroll to position [1340, 0]
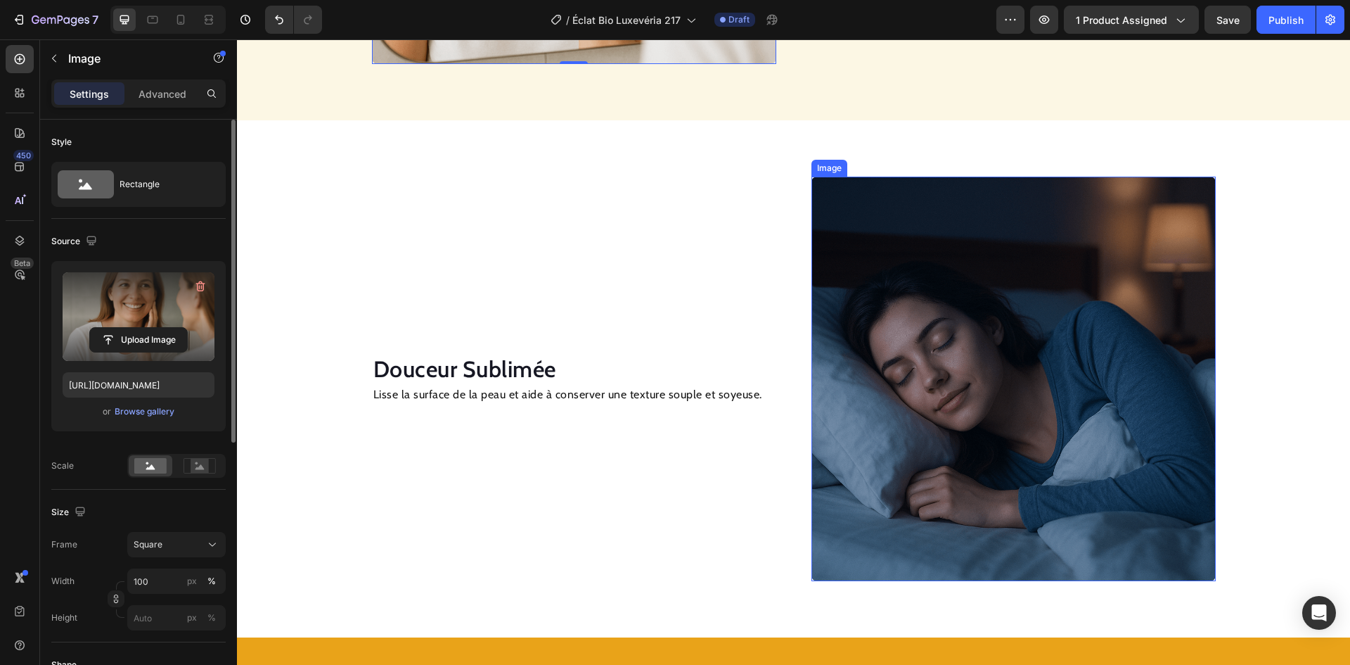
click at [960, 331] on img at bounding box center [1014, 379] width 404 height 404
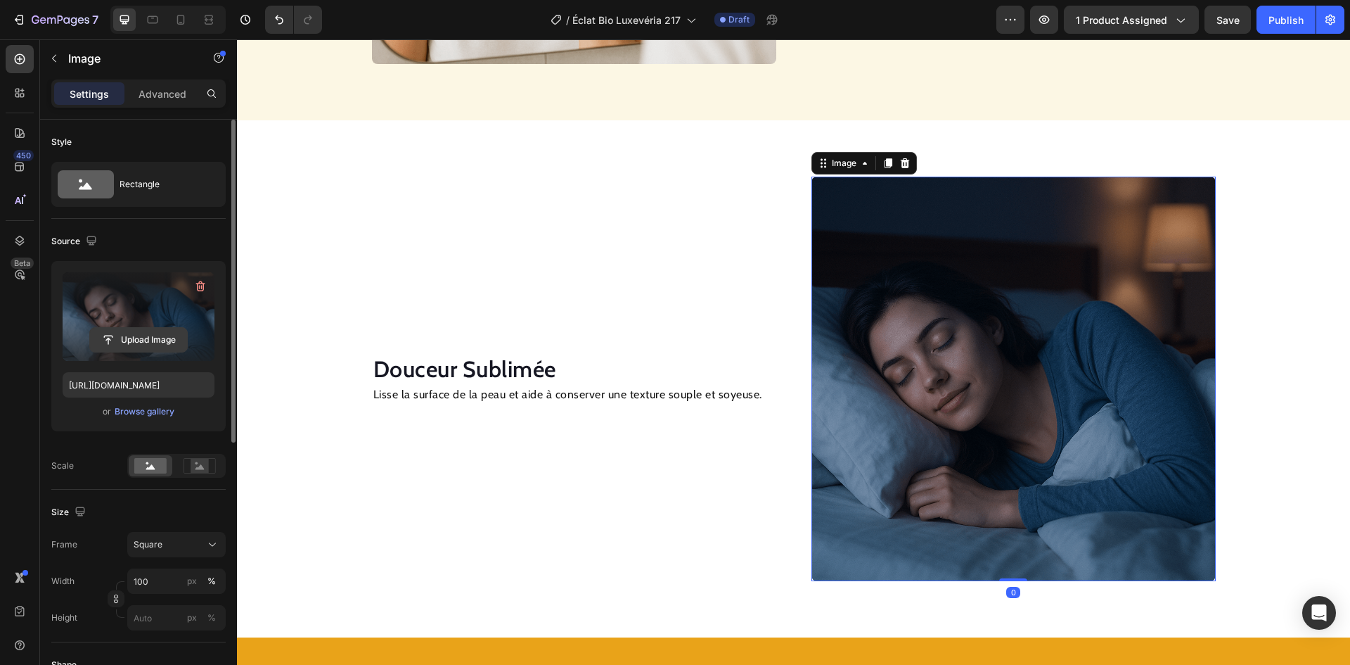
click at [158, 340] on input "file" at bounding box center [138, 340] width 97 height 24
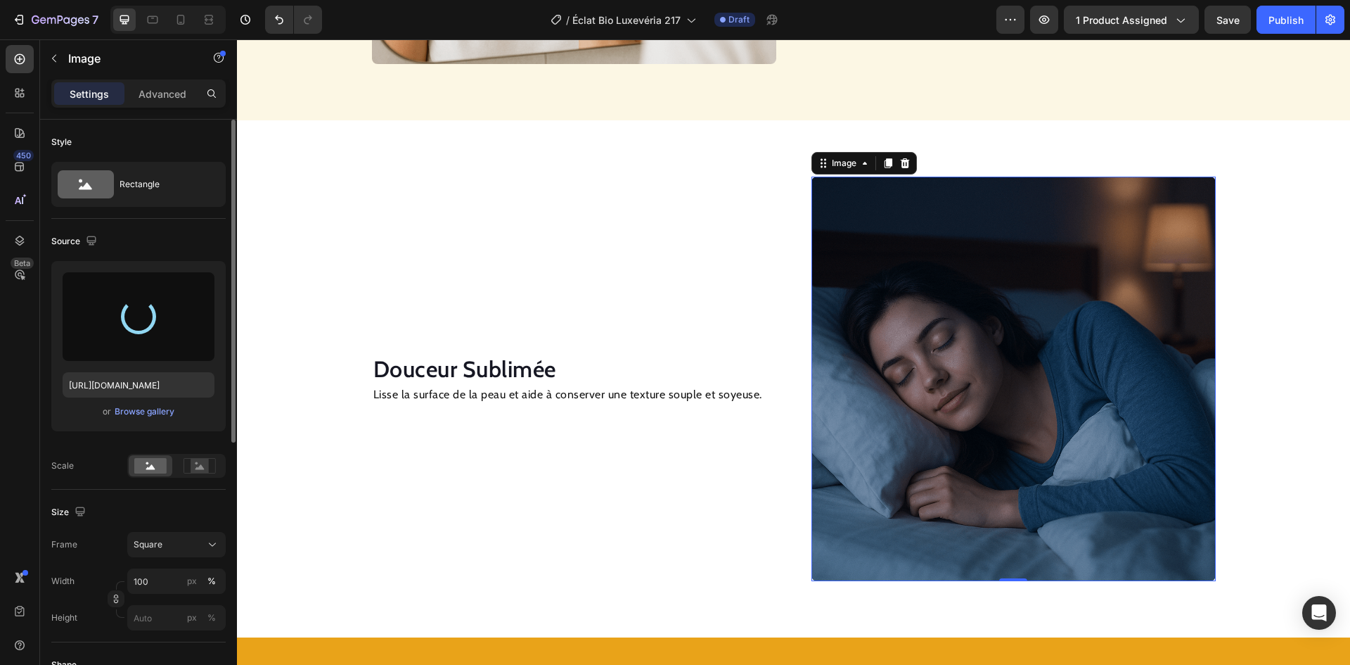
type input "https://cdn.shopify.com/s/files/1/0706/6717/4059/files/gempages_574487270799704…"
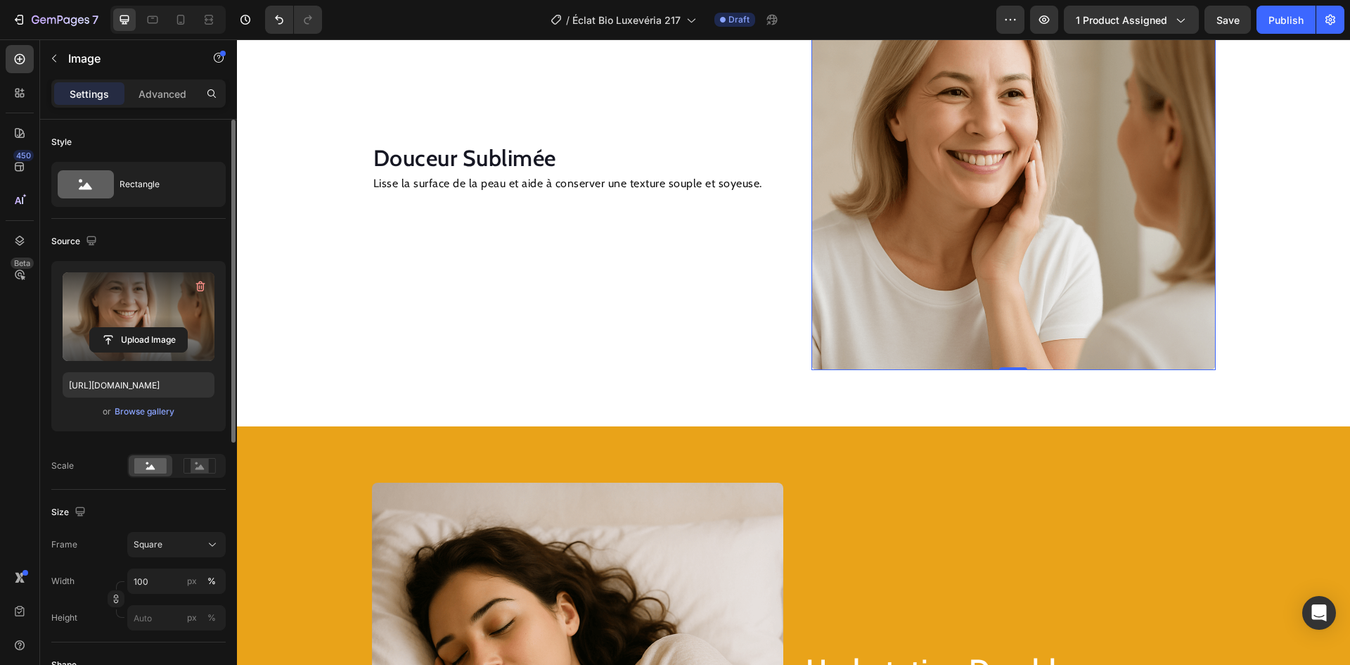
scroll to position [1762, 0]
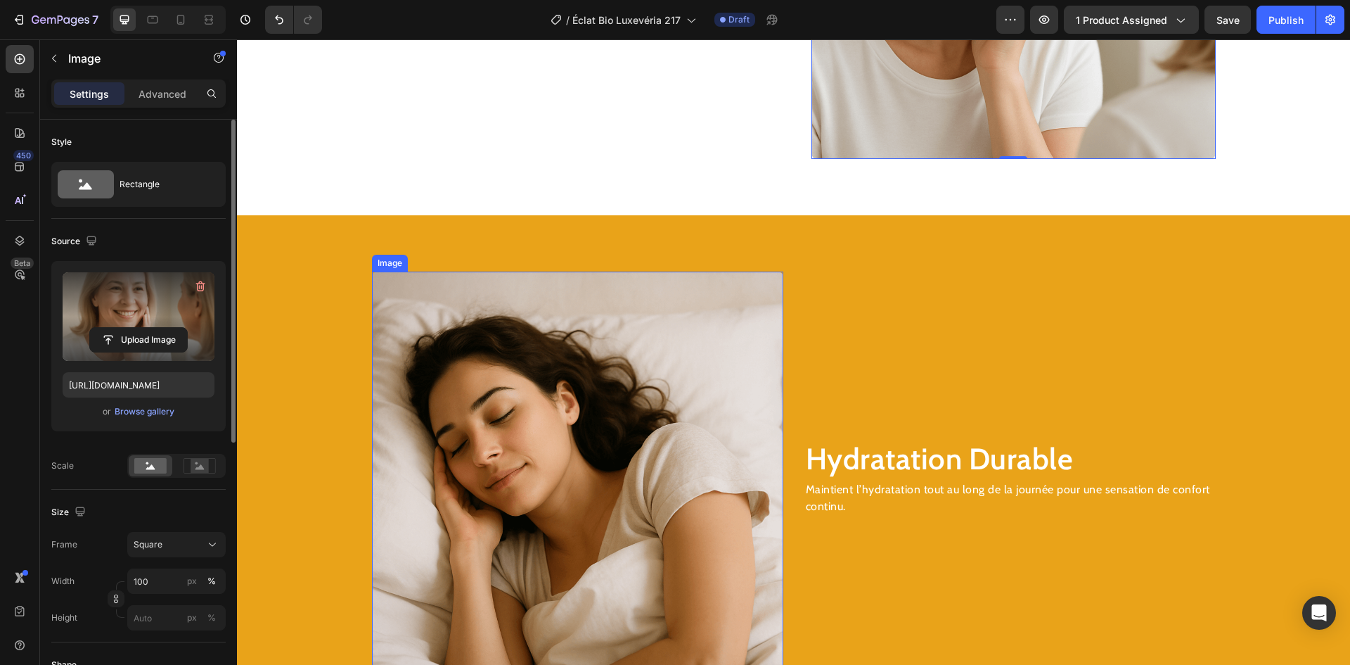
click at [569, 445] on img at bounding box center [577, 476] width 411 height 411
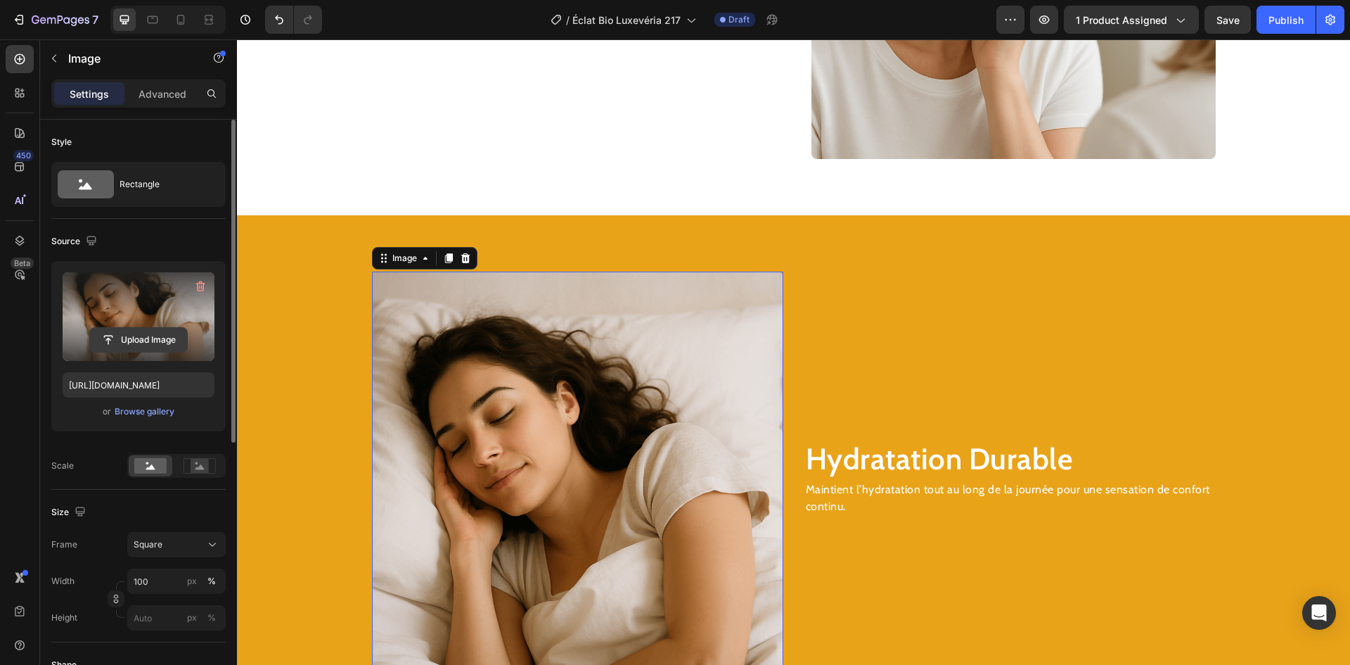
click at [179, 341] on input "file" at bounding box center [138, 340] width 97 height 24
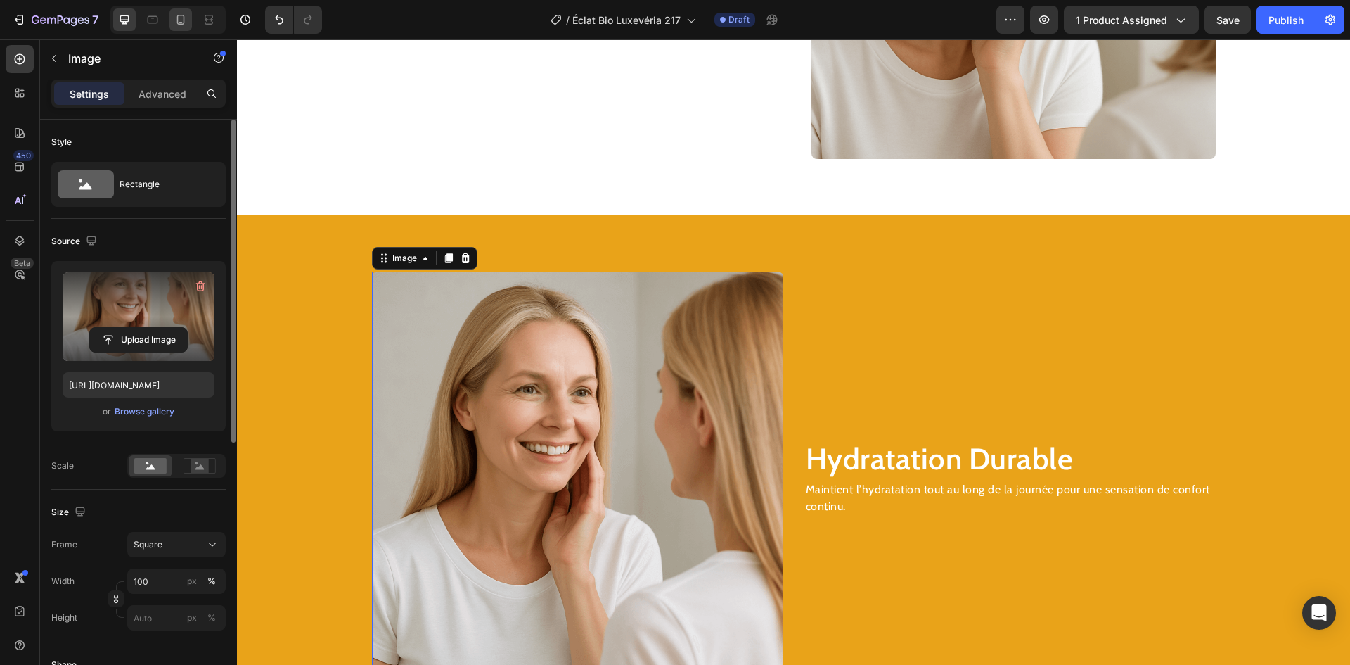
click at [174, 15] on icon at bounding box center [181, 20] width 14 height 14
type input "https://cdn.shopify.com/s/files/1/0706/6717/4059/files/gempages_574487270799704…"
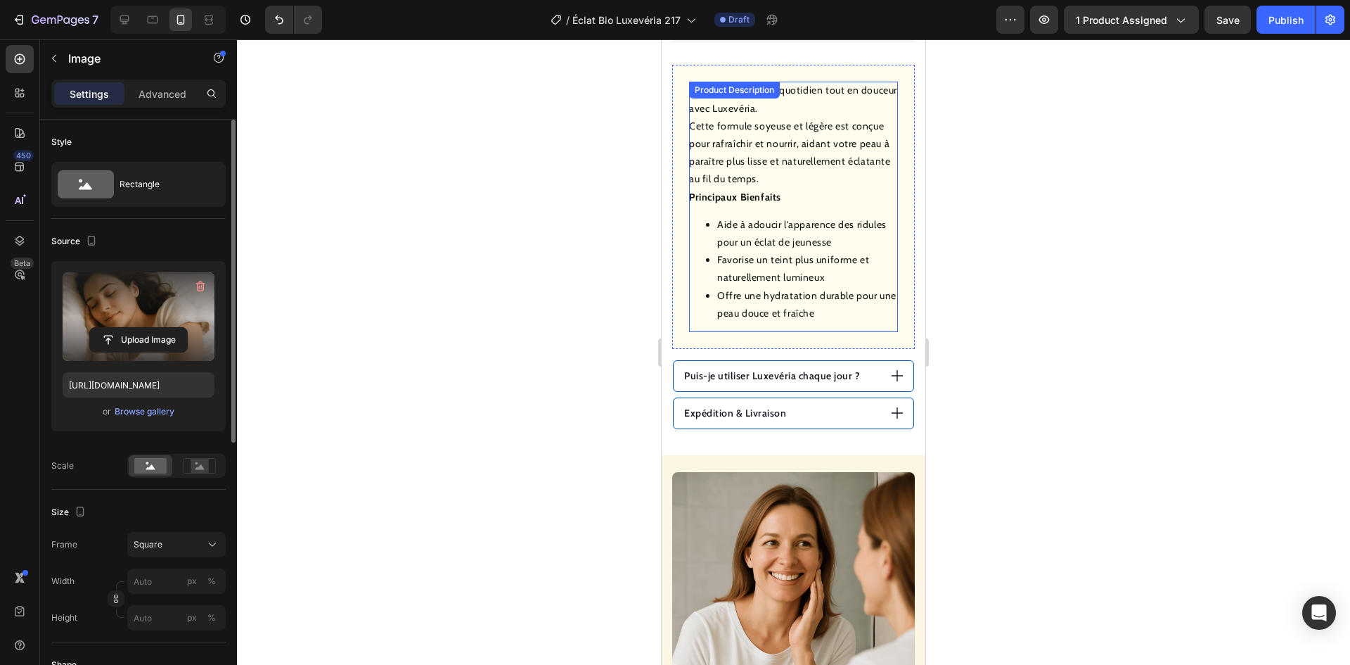
scroll to position [983, 0]
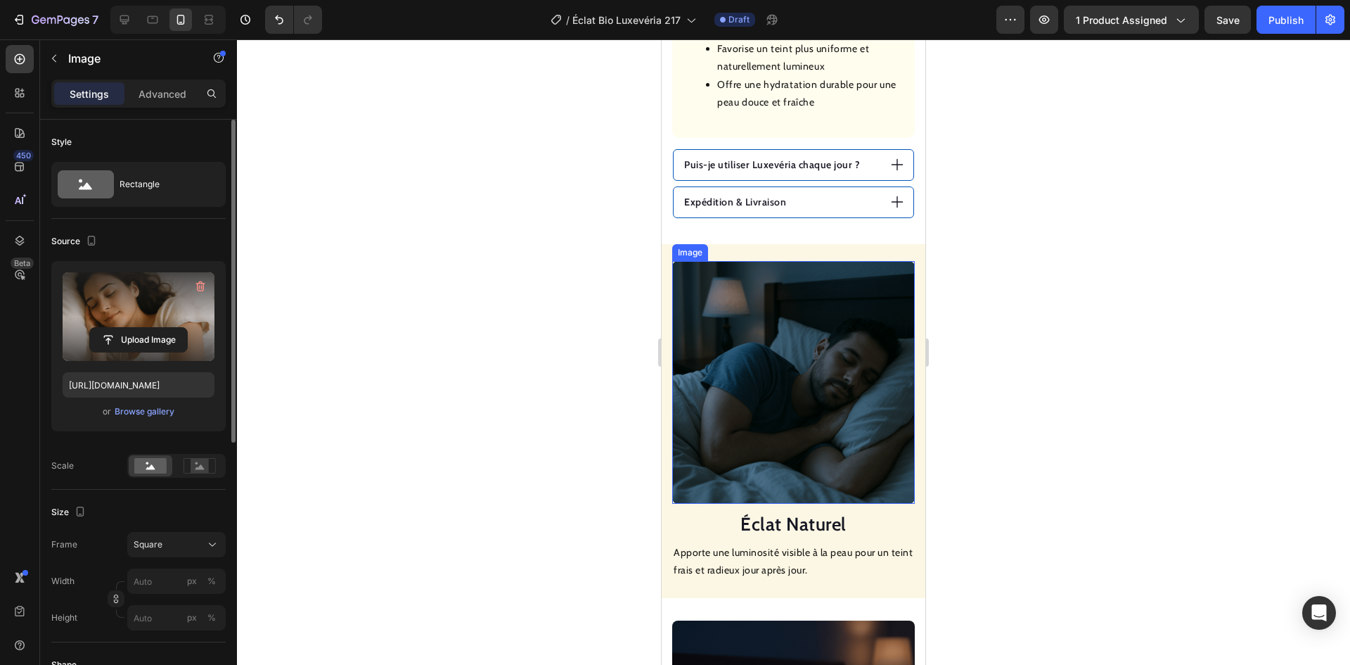
click at [797, 308] on img at bounding box center [793, 382] width 243 height 243
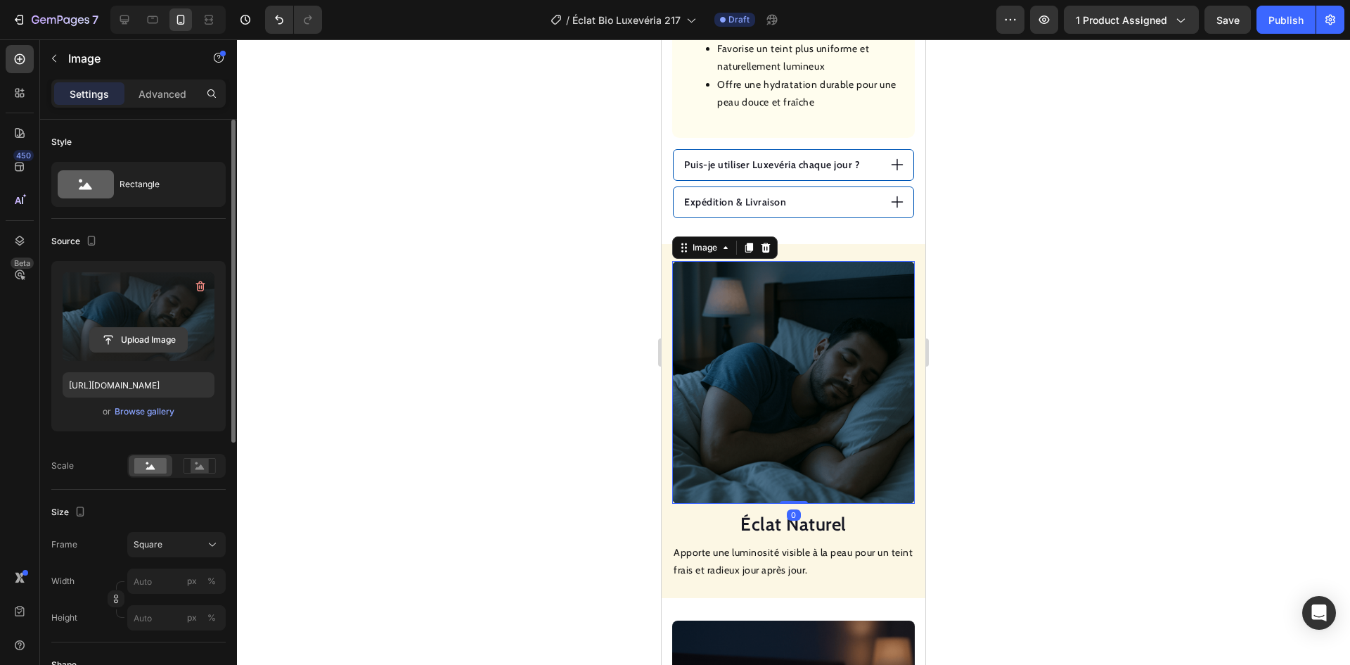
click at [134, 335] on input "file" at bounding box center [138, 340] width 97 height 24
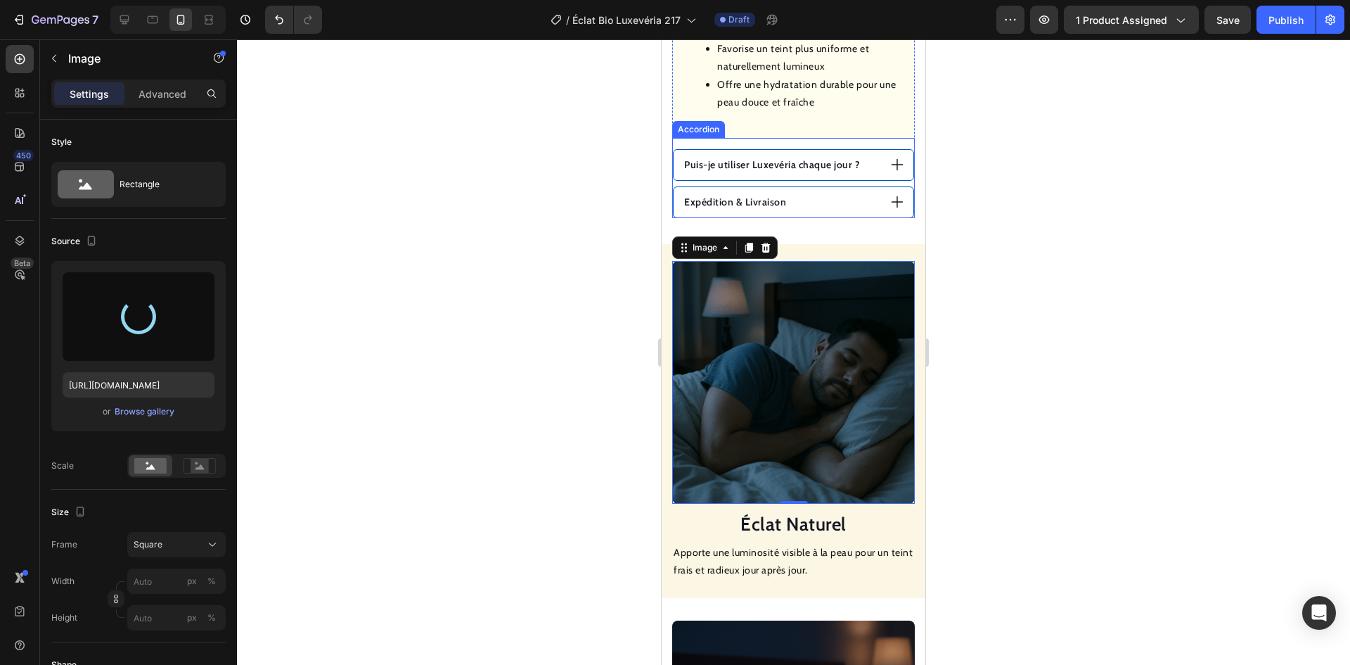
type input "https://cdn.shopify.com/s/files/1/0706/6717/4059/files/gempages_574487270799704…"
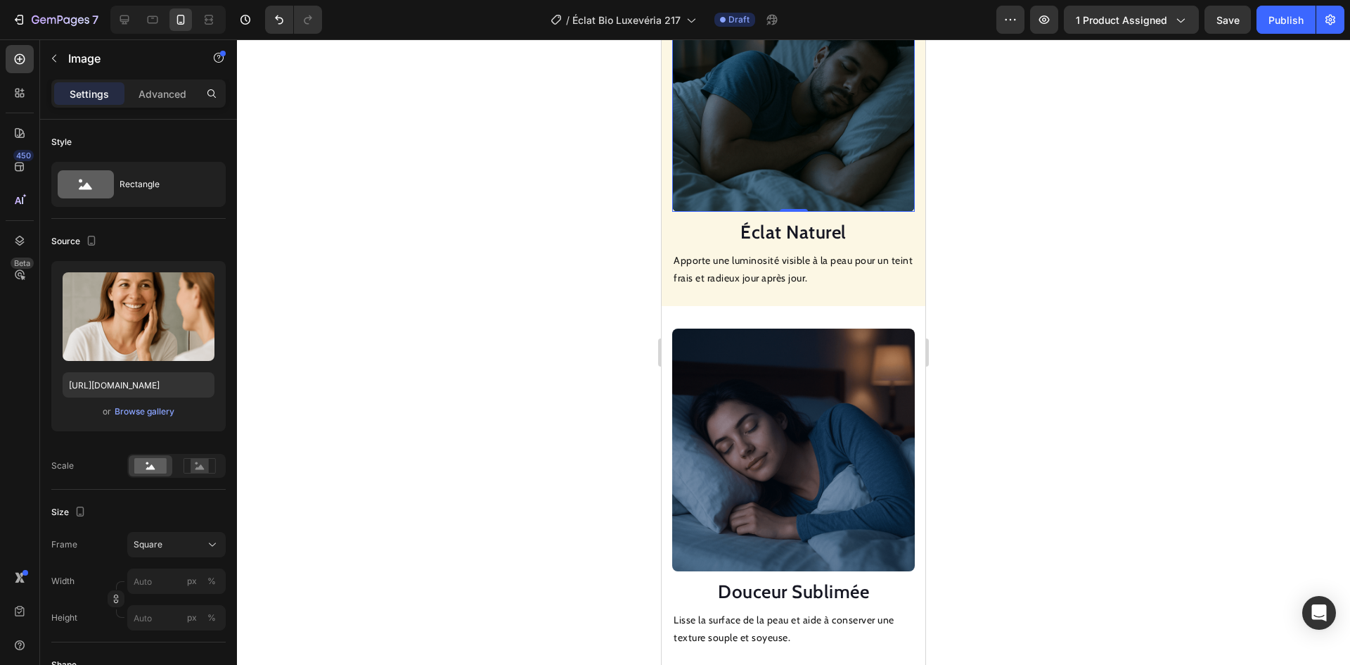
scroll to position [1335, 0]
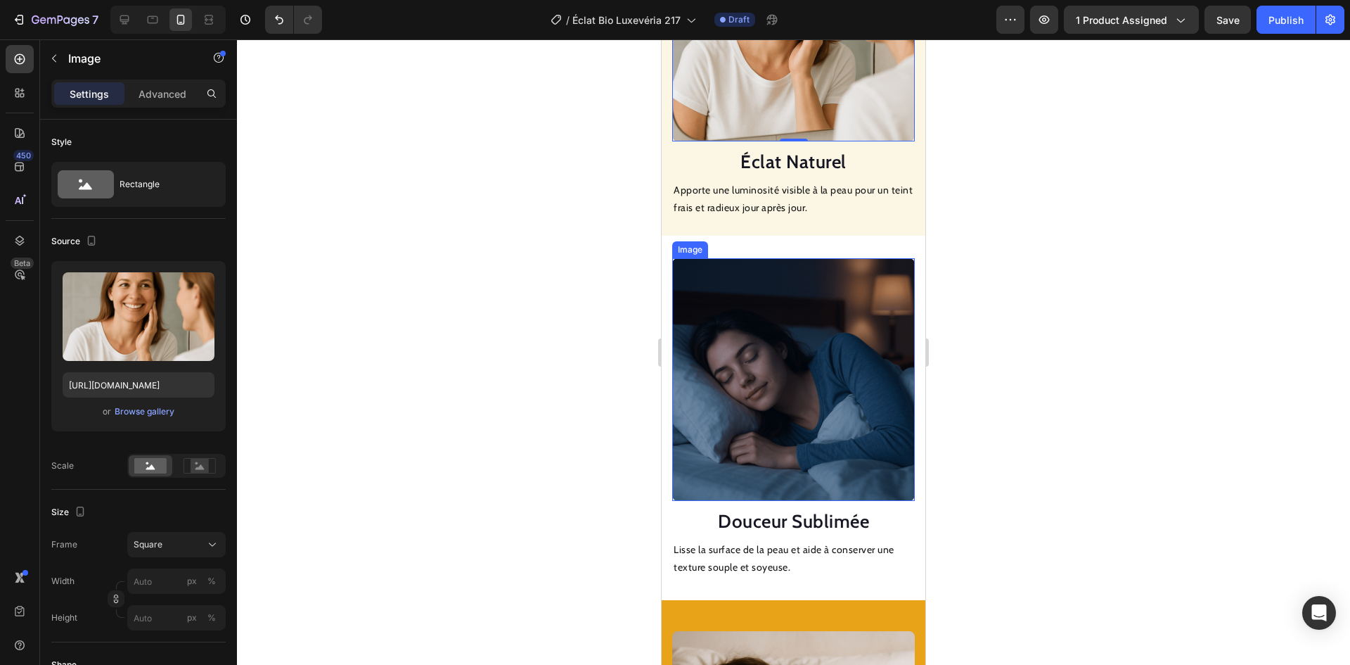
click at [782, 363] on img at bounding box center [793, 379] width 243 height 243
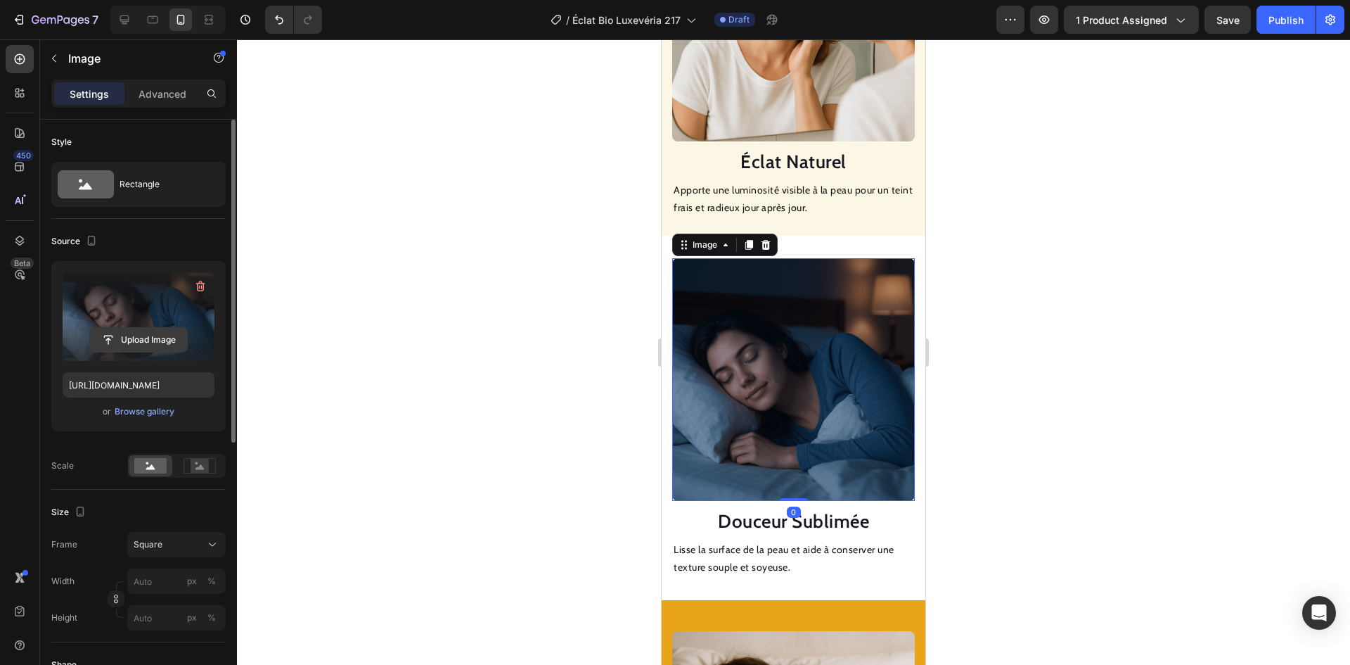
click at [134, 331] on input "file" at bounding box center [138, 340] width 97 height 24
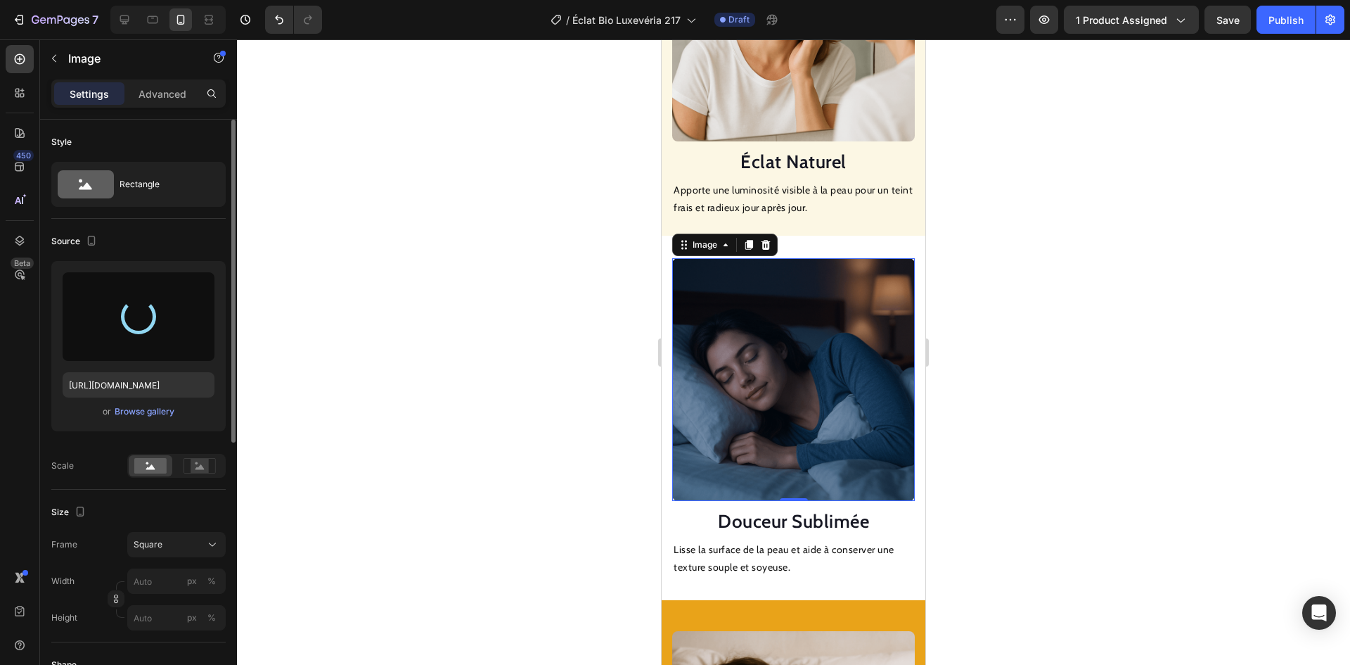
type input "https://cdn.shopify.com/s/files/1/0706/6717/4059/files/gempages_574487270799704…"
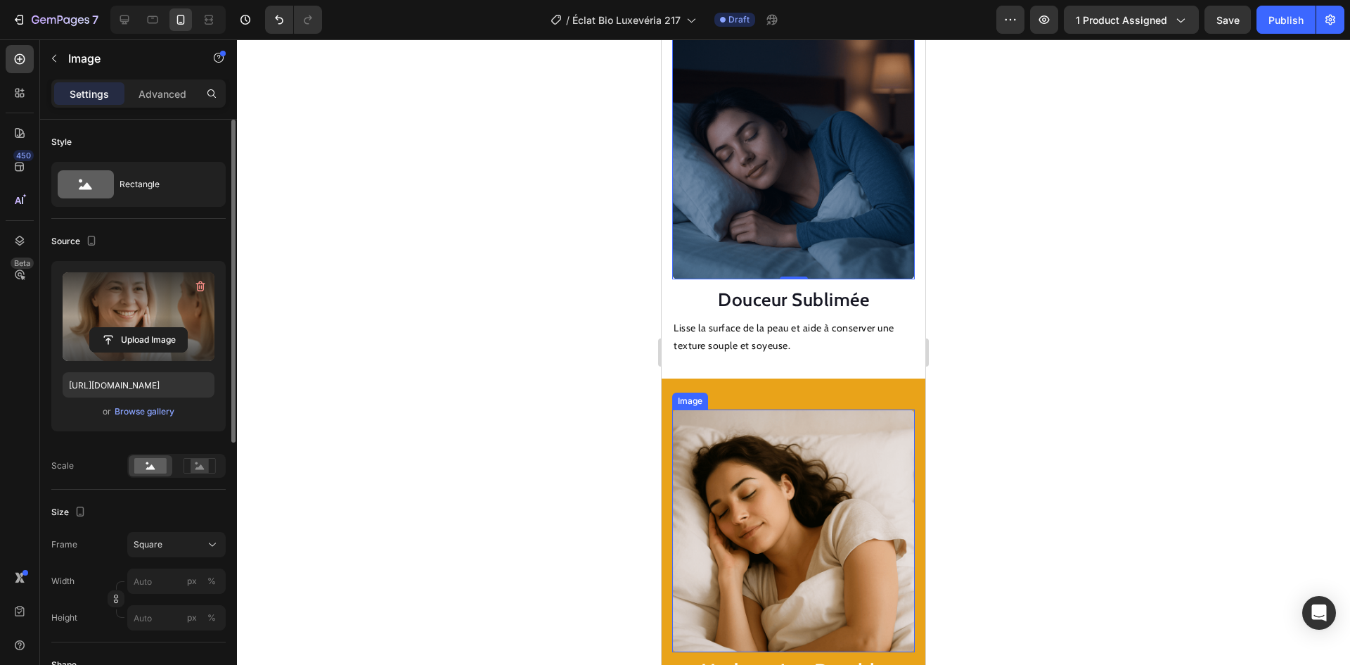
scroll to position [1686, 0]
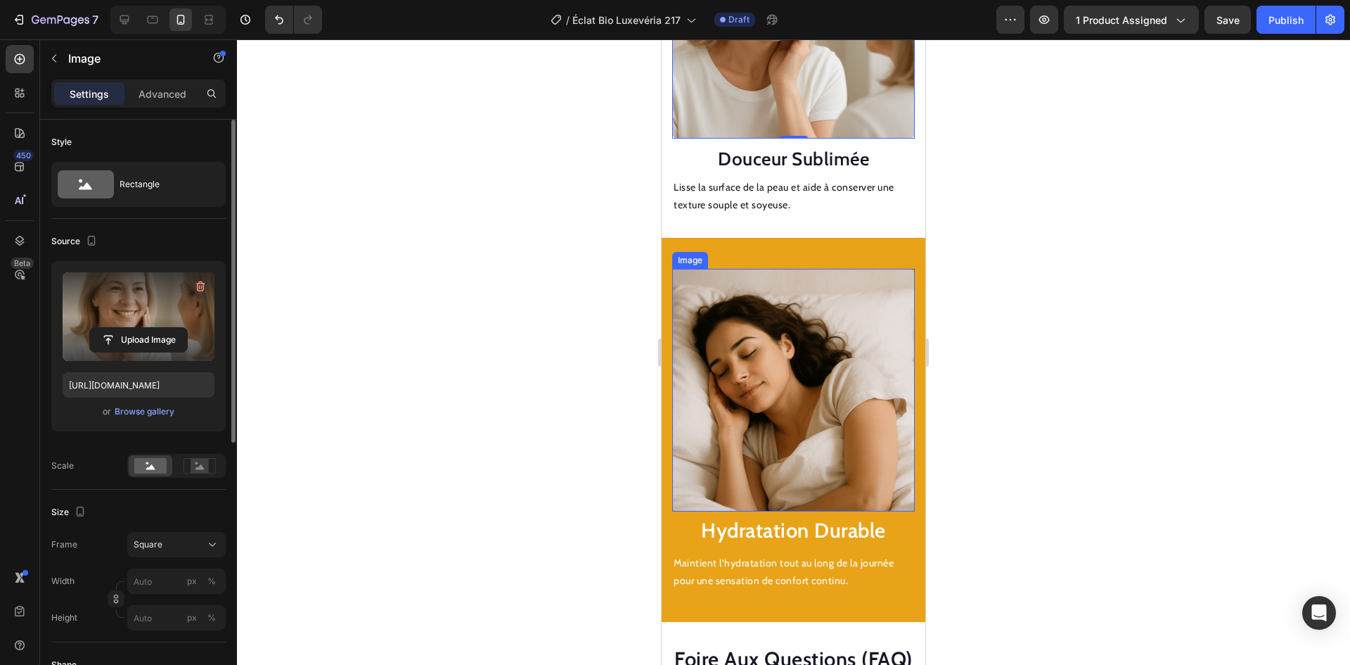
click at [769, 378] on img at bounding box center [793, 390] width 243 height 243
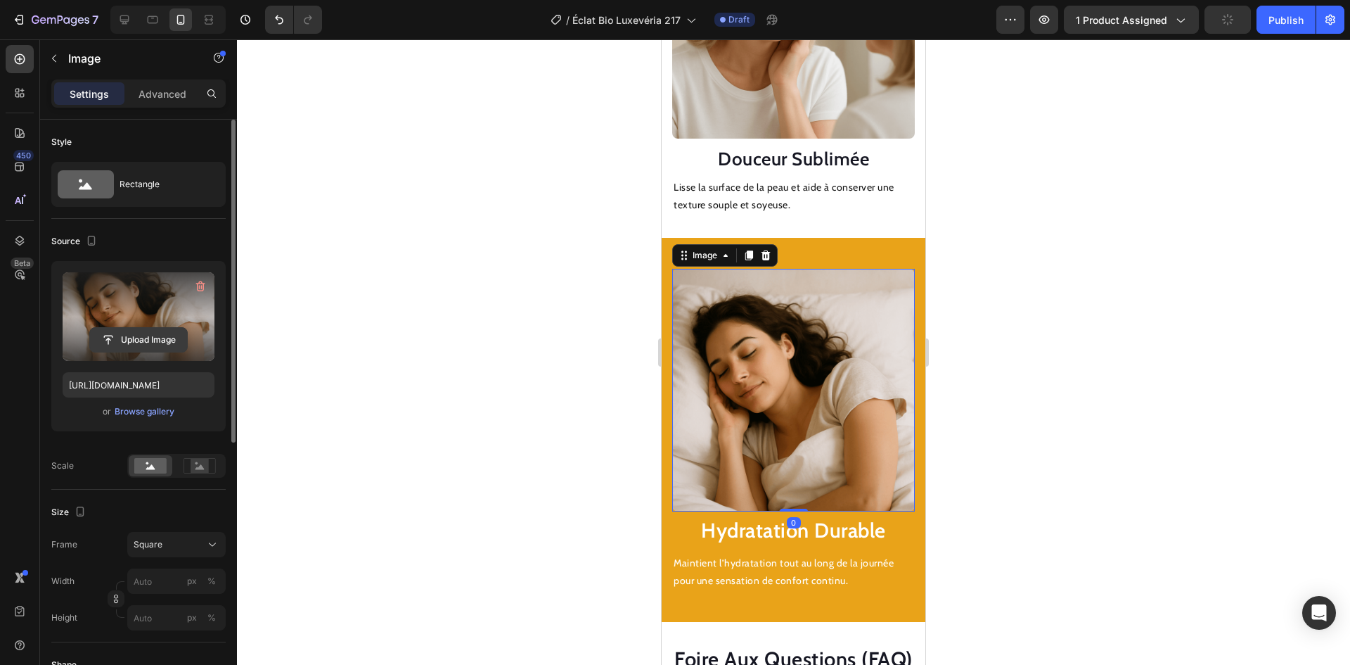
click at [162, 335] on input "file" at bounding box center [138, 340] width 97 height 24
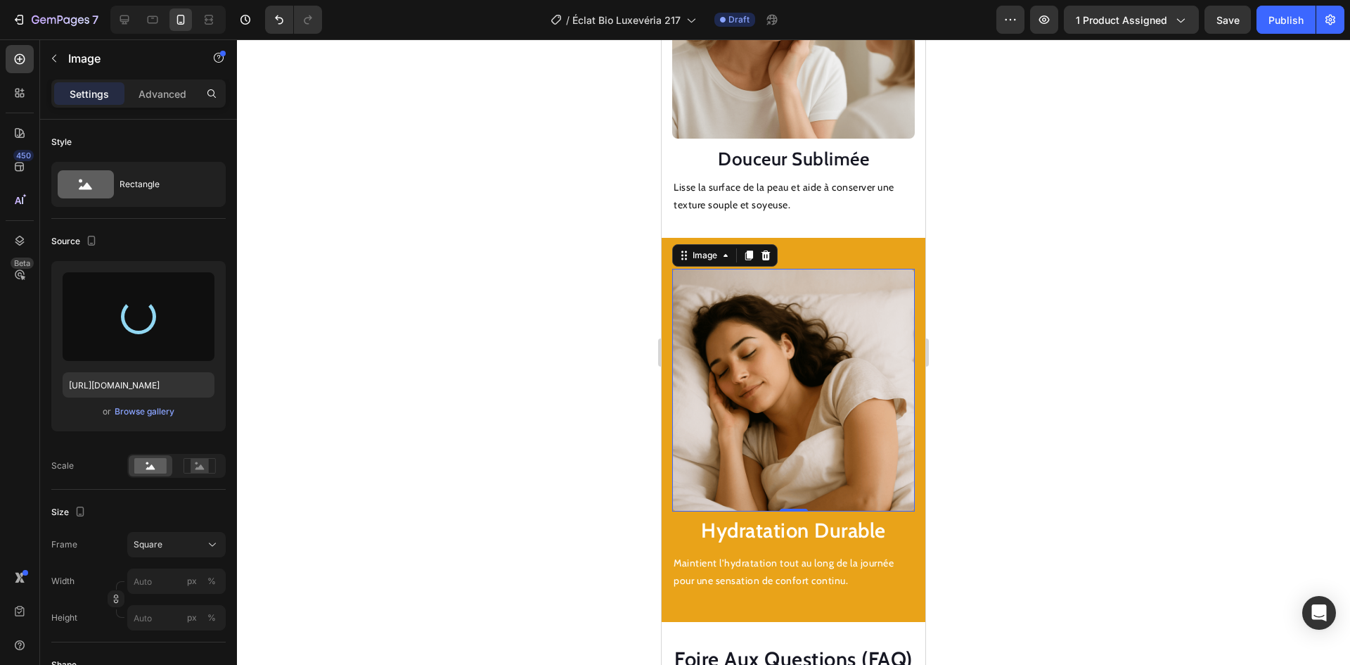
type input "https://cdn.shopify.com/s/files/1/0706/6717/4059/files/gempages_574487270799704…"
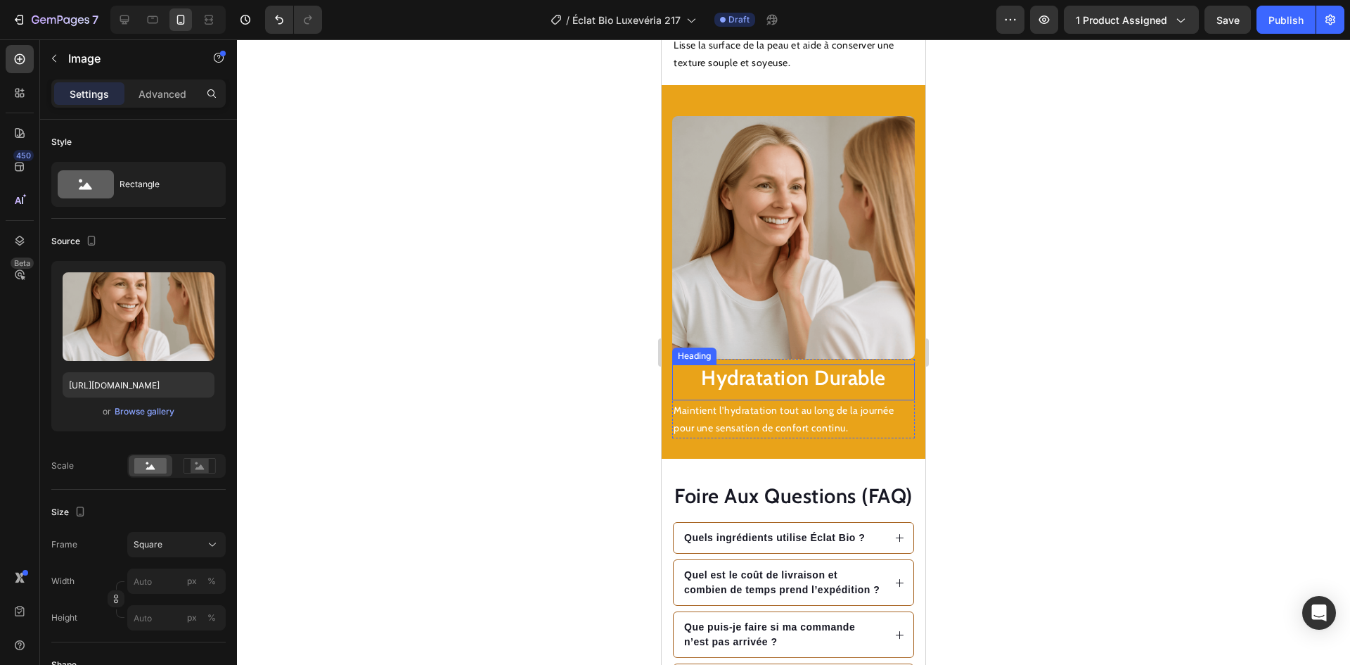
scroll to position [1547, 0]
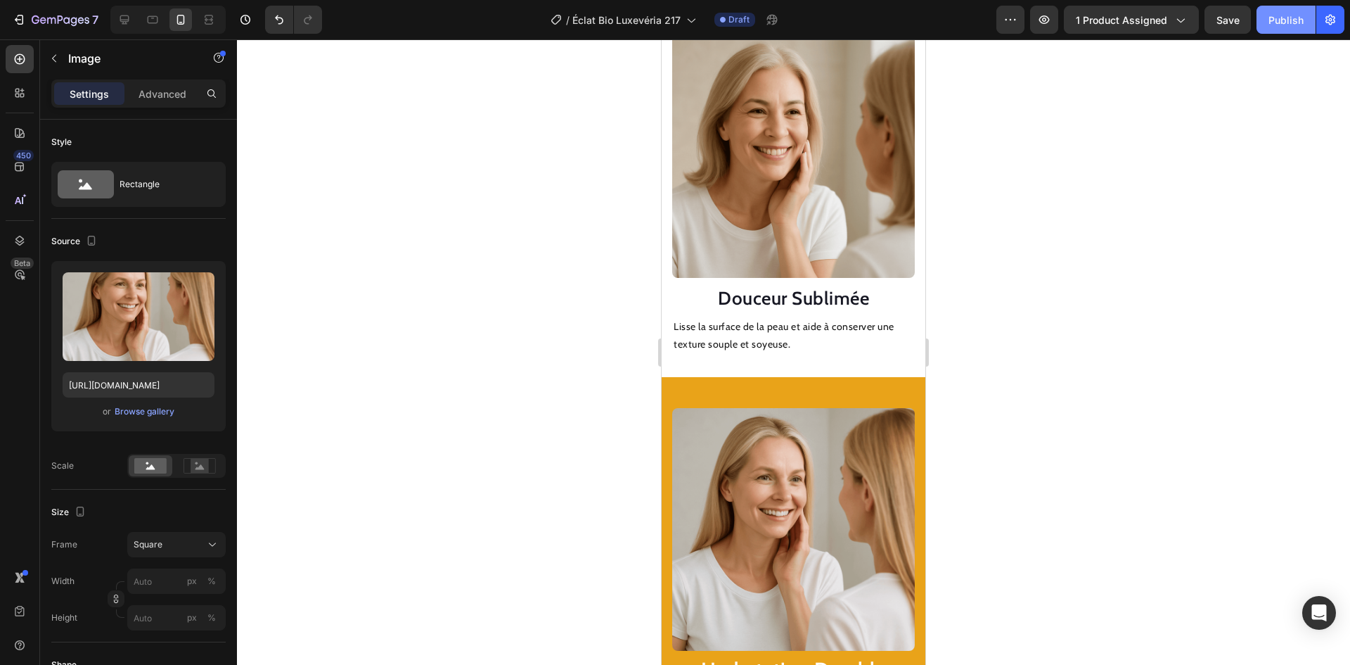
click at [1288, 23] on div "Publish" at bounding box center [1286, 20] width 35 height 15
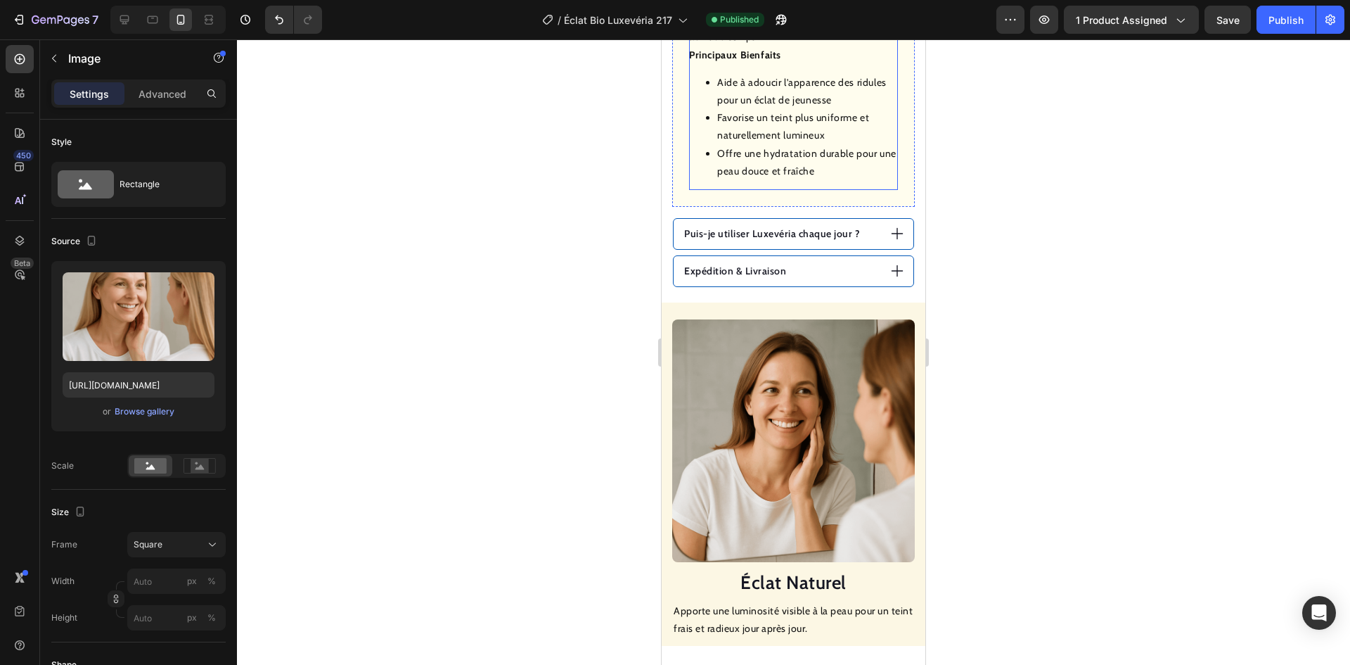
scroll to position [563, 0]
